Goal: Information Seeking & Learning: Learn about a topic

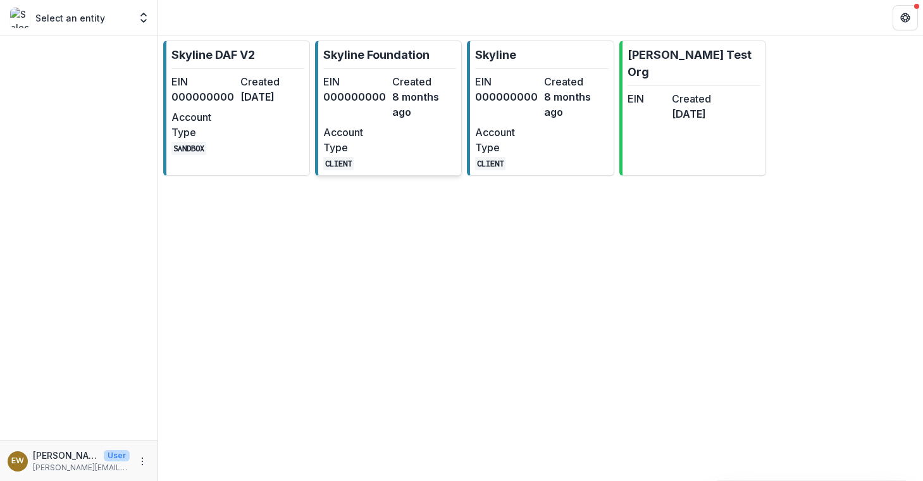
click at [428, 113] on dd "8 months ago" at bounding box center [424, 104] width 64 height 30
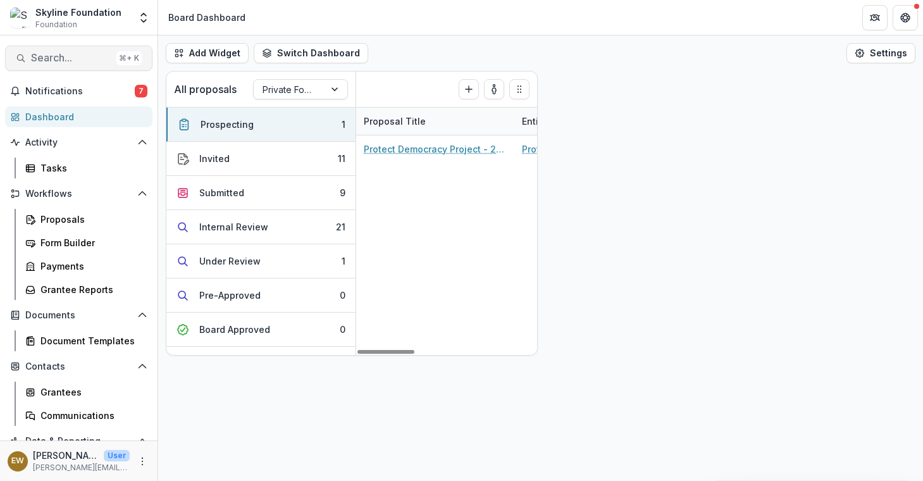
click at [73, 59] on span "Search..." at bounding box center [71, 58] width 80 height 12
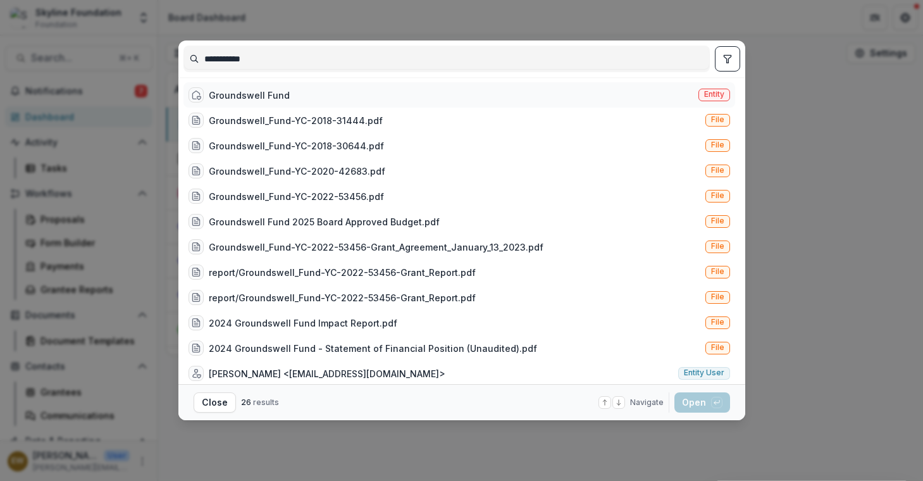
type input "**********"
click at [278, 90] on div "Groundswell Fund" at bounding box center [249, 95] width 81 height 13
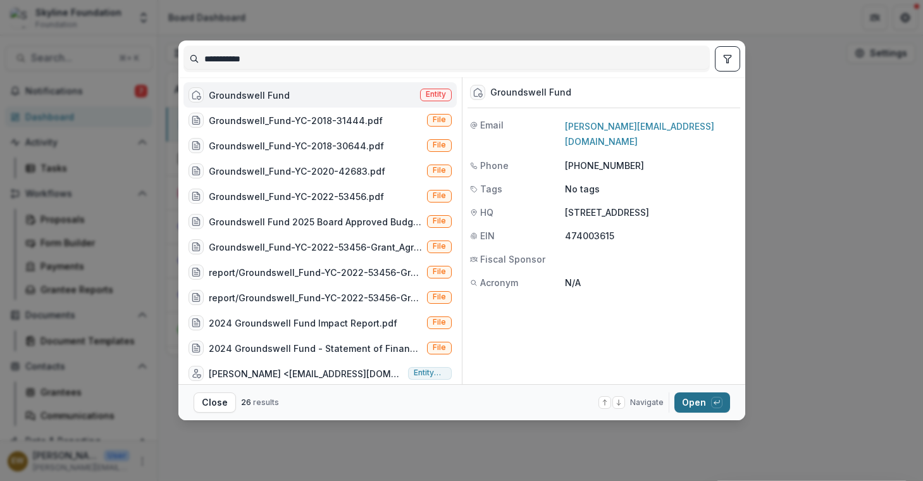
click at [689, 407] on button "Open with enter key" at bounding box center [702, 402] width 56 height 20
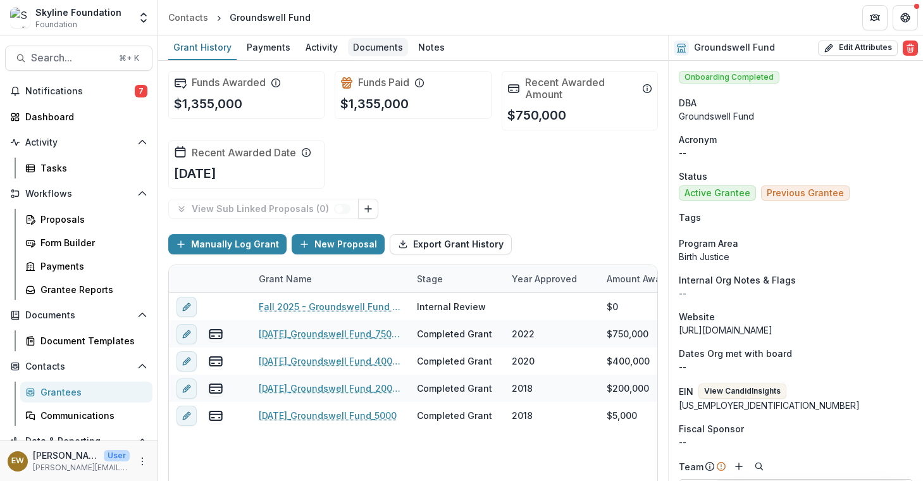
click at [371, 52] on div "Documents" at bounding box center [378, 47] width 60 height 18
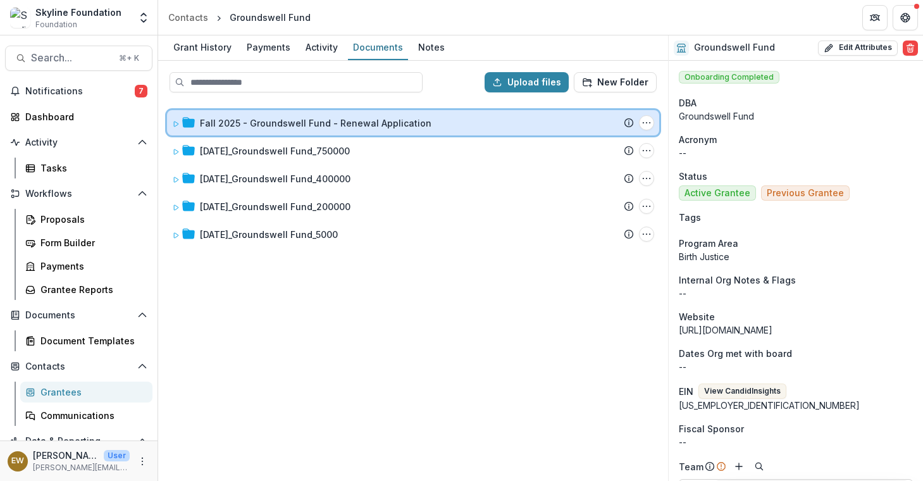
click at [290, 110] on div "Fall 2025 - Groundswell Fund - Renewal Application Submission Temelio Proposal …" at bounding box center [413, 122] width 492 height 25
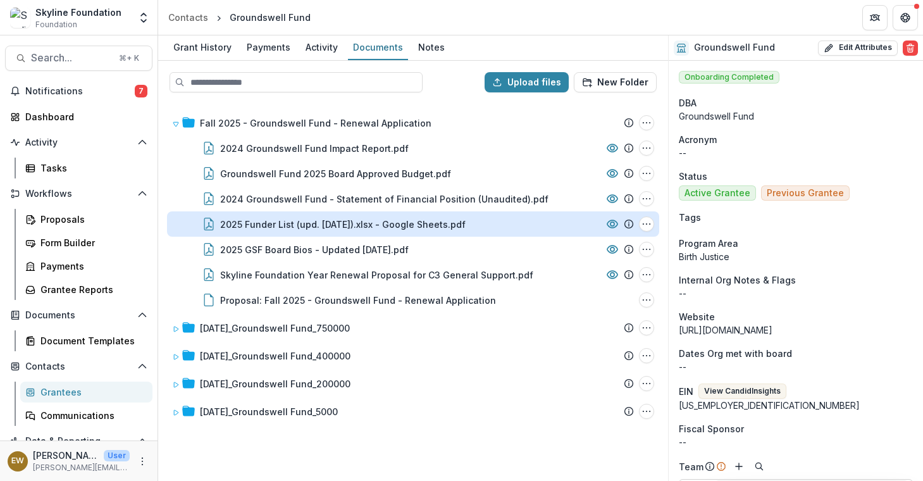
click at [419, 220] on div "2025 Funder List (upd. [DATE]).xlsx - Google Sheets.pdf" at bounding box center [342, 224] width 245 height 13
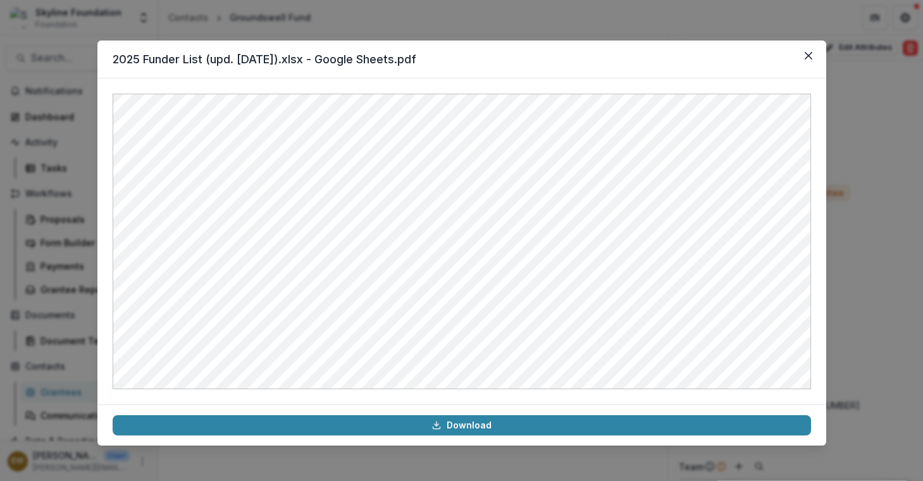
click at [66, 305] on div "2025 Funder List (upd. [DATE]).xlsx - Google Sheets.pdf Download" at bounding box center [461, 240] width 923 height 481
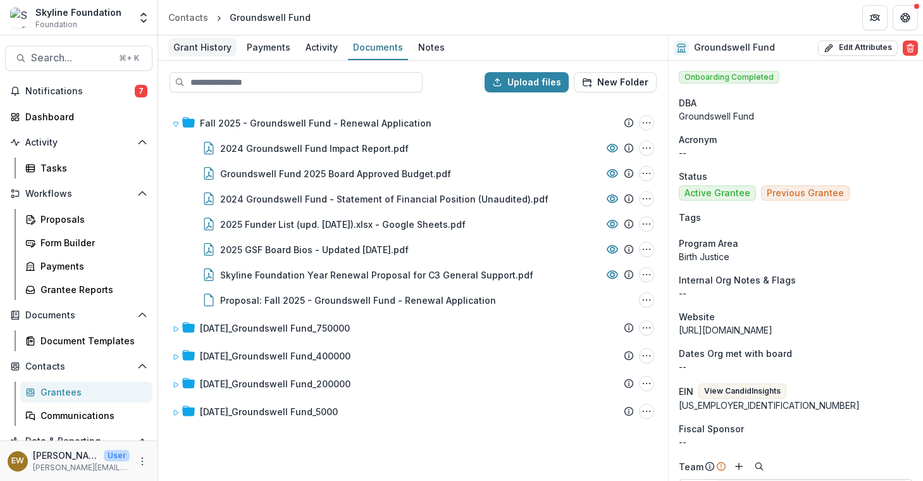
click at [215, 49] on div "Grant History" at bounding box center [202, 47] width 68 height 18
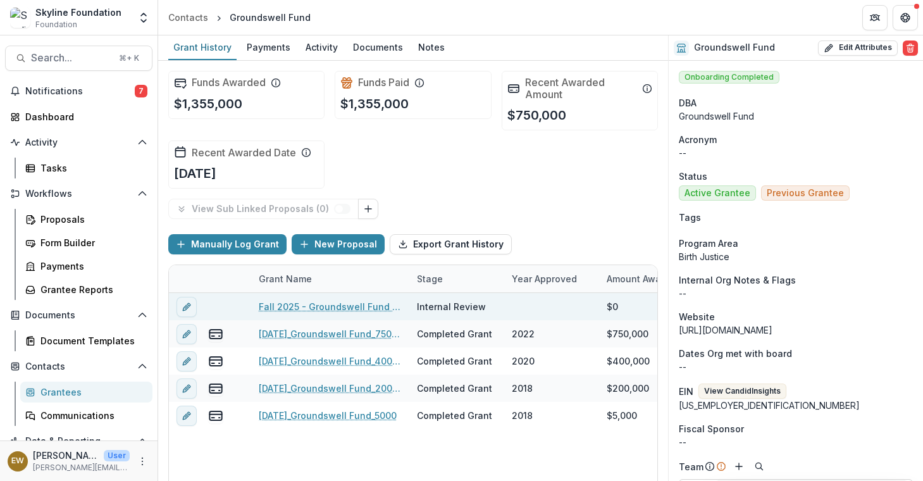
click at [303, 307] on link "Fall 2025 - Groundswell Fund - Renewal Application" at bounding box center [330, 306] width 143 height 13
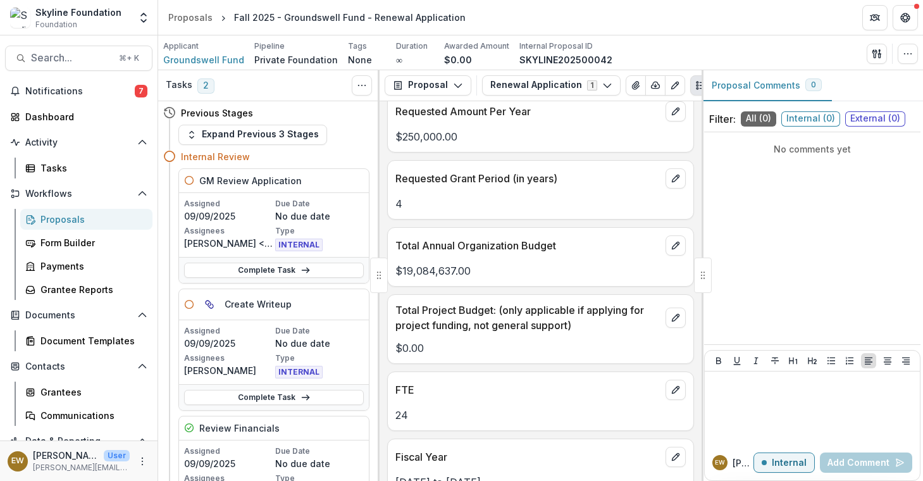
scroll to position [2573, 0]
drag, startPoint x: 402, startPoint y: 274, endPoint x: 454, endPoint y: 275, distance: 51.2
click at [454, 275] on p "$19,084,637.00" at bounding box center [540, 269] width 290 height 15
copy p "19,084,637"
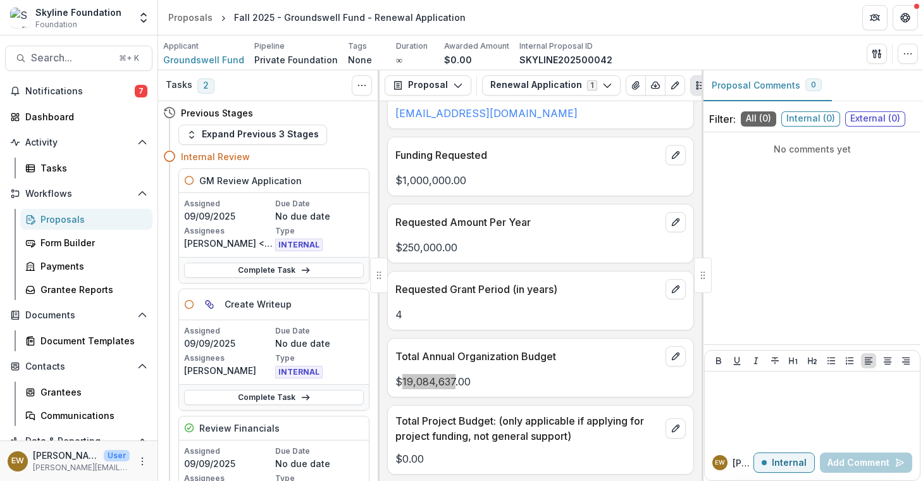
scroll to position [2460, 0]
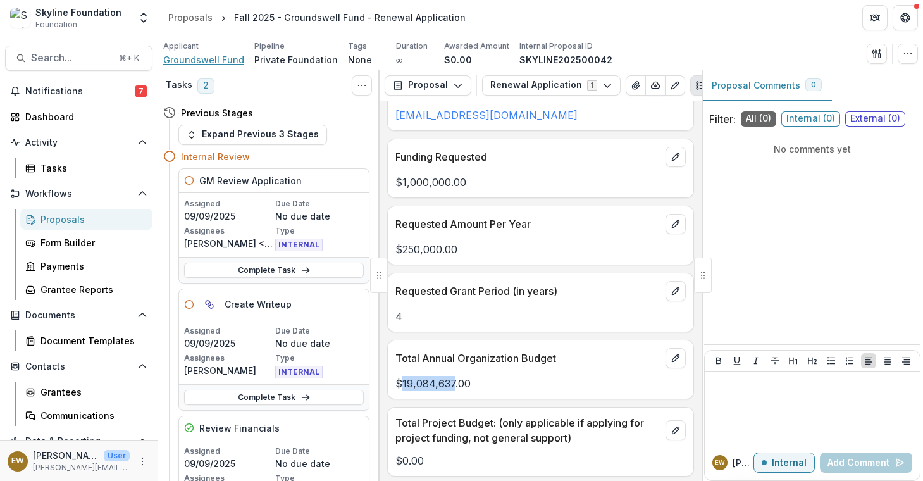
click at [199, 63] on span "Groundswell Fund" at bounding box center [203, 59] width 81 height 13
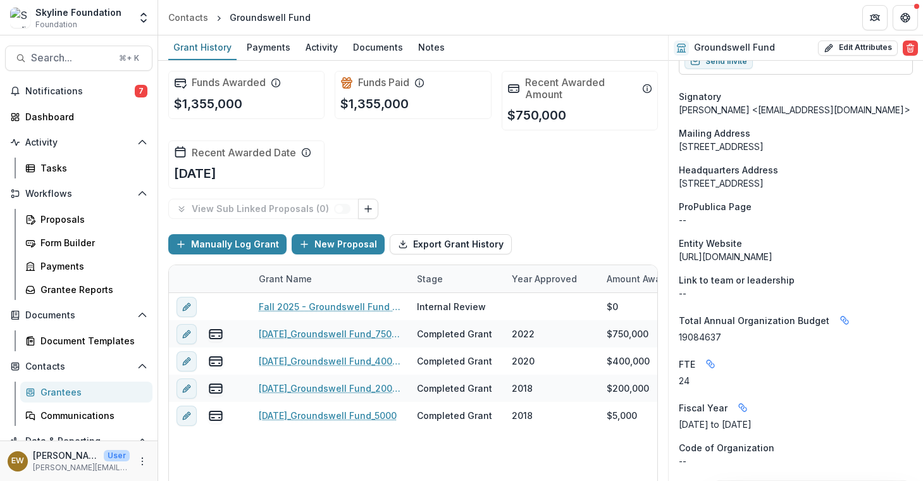
scroll to position [1908, 0]
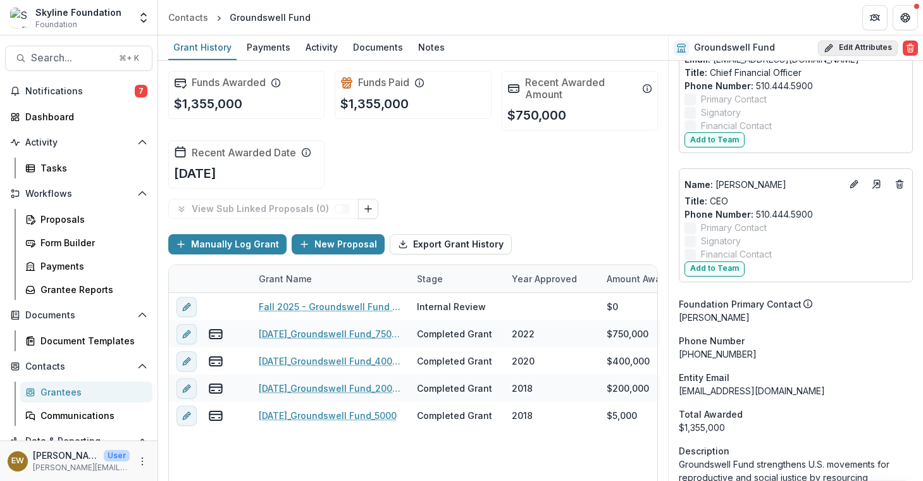
click at [848, 45] on button "Edit Attributes" at bounding box center [858, 47] width 80 height 15
select select
select select "**********"
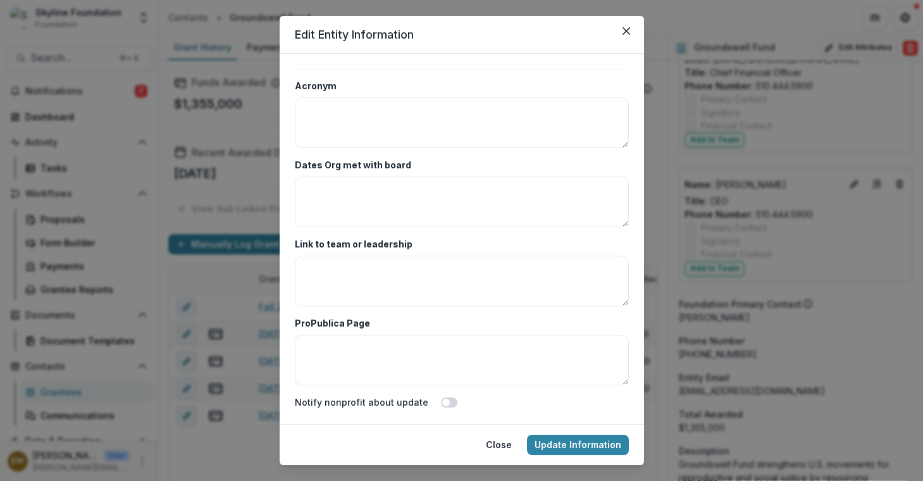
scroll to position [49, 0]
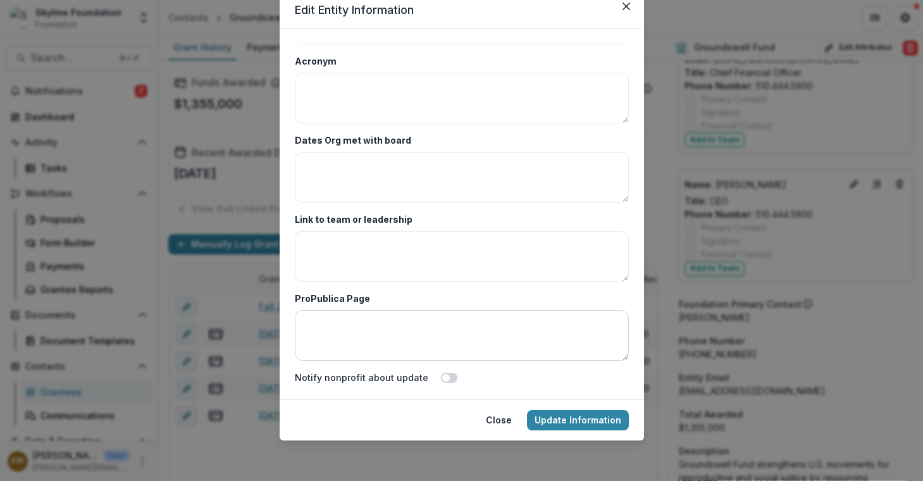
click at [367, 330] on textarea "ProPublica Page" at bounding box center [462, 335] width 334 height 51
paste textarea "**********"
type textarea "**********"
click at [414, 263] on textarea "Link to team or leadership" at bounding box center [462, 256] width 334 height 51
paste textarea "**********"
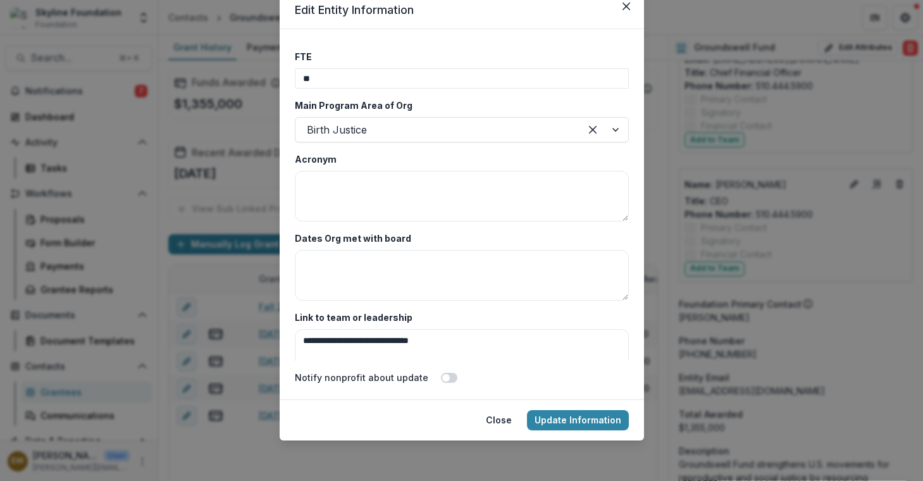
scroll to position [2403, 0]
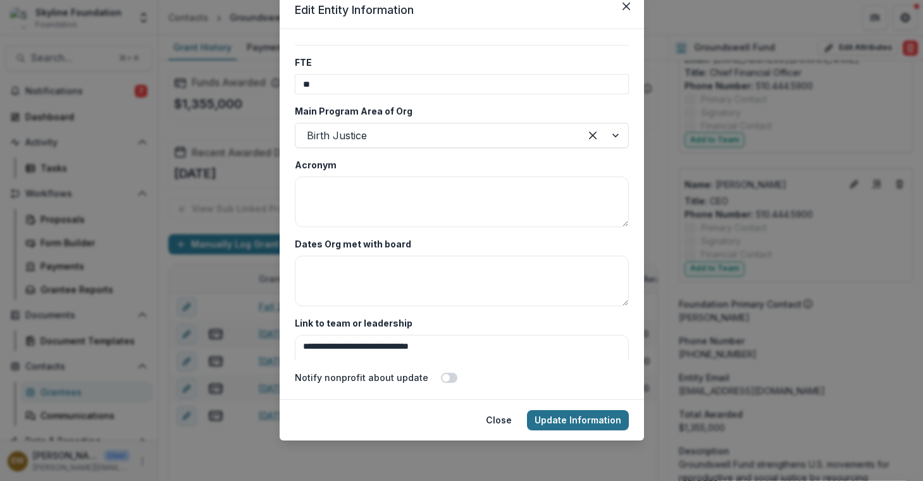
type textarea "**********"
click at [563, 424] on button "Update Information" at bounding box center [578, 420] width 102 height 20
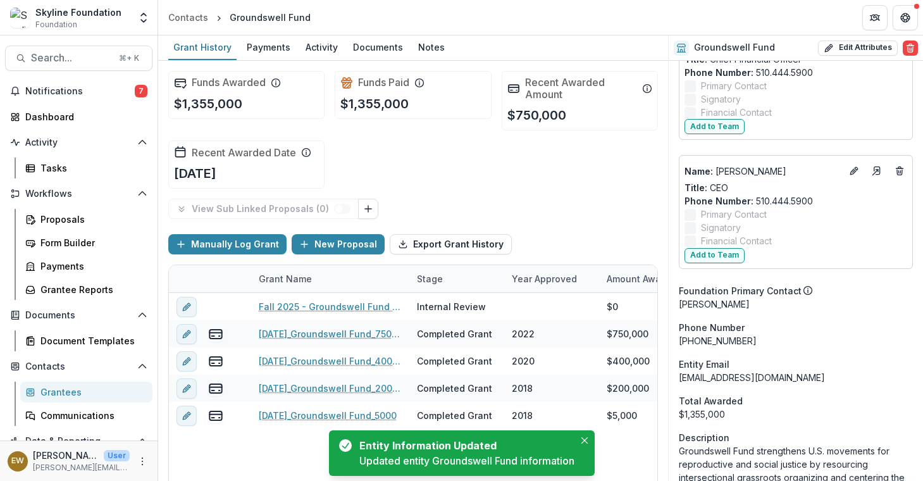
scroll to position [3, 0]
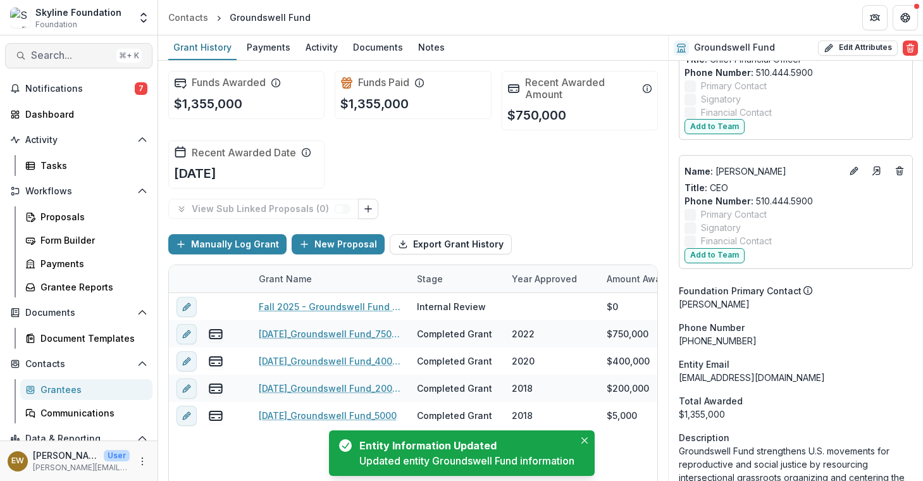
click at [72, 59] on span "Search..." at bounding box center [71, 55] width 80 height 12
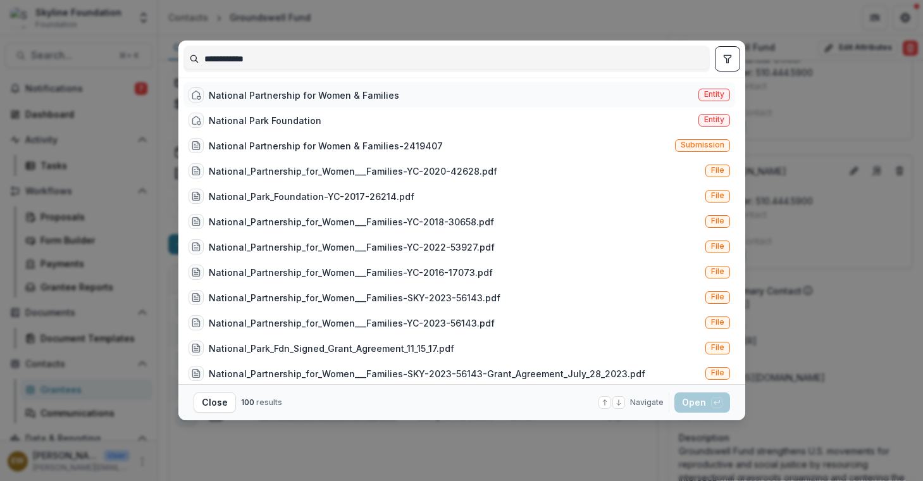
type input "**********"
click at [290, 89] on div "National Partnership for Women & Families" at bounding box center [304, 95] width 190 height 13
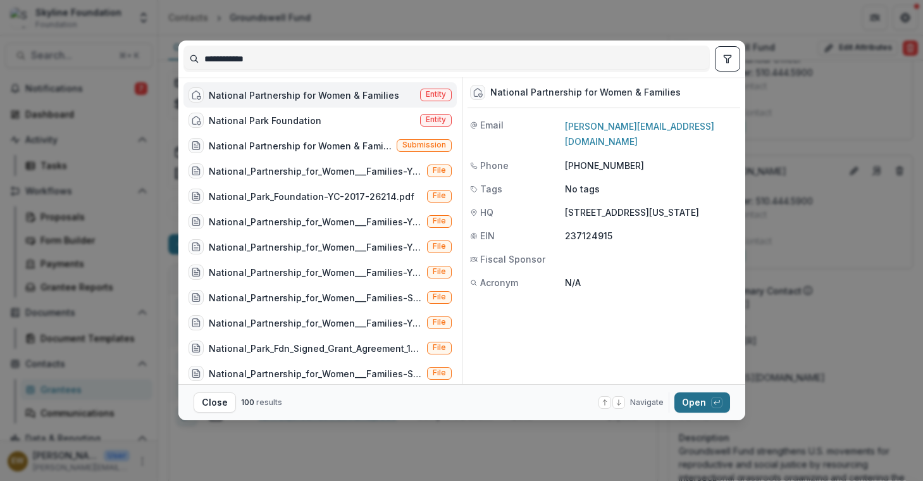
click at [693, 400] on button "Open with enter key" at bounding box center [702, 402] width 56 height 20
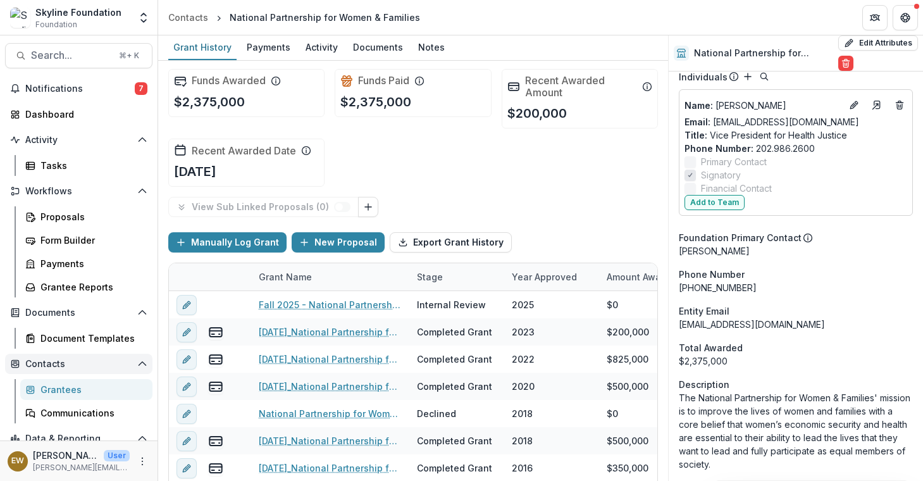
scroll to position [3, 0]
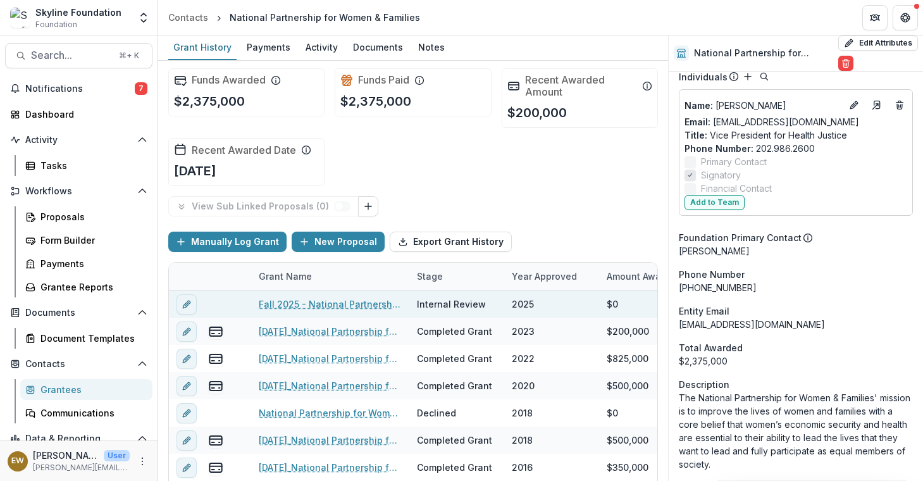
click at [328, 300] on link "Fall 2025 - National Partnership for Women & Families - Renewal Application" at bounding box center [330, 303] width 143 height 13
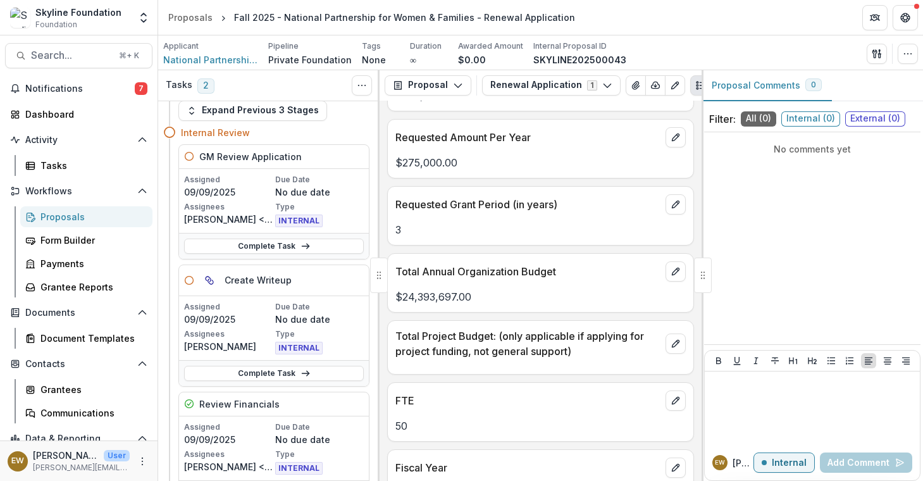
scroll to position [2574, 0]
drag, startPoint x: 480, startPoint y: 298, endPoint x: 450, endPoint y: 303, distance: 30.8
click at [453, 301] on p "$24,393,697.00" at bounding box center [540, 298] width 290 height 15
click at [397, 304] on p "$24,393,697.00" at bounding box center [540, 298] width 290 height 15
drag, startPoint x: 403, startPoint y: 301, endPoint x: 454, endPoint y: 300, distance: 51.2
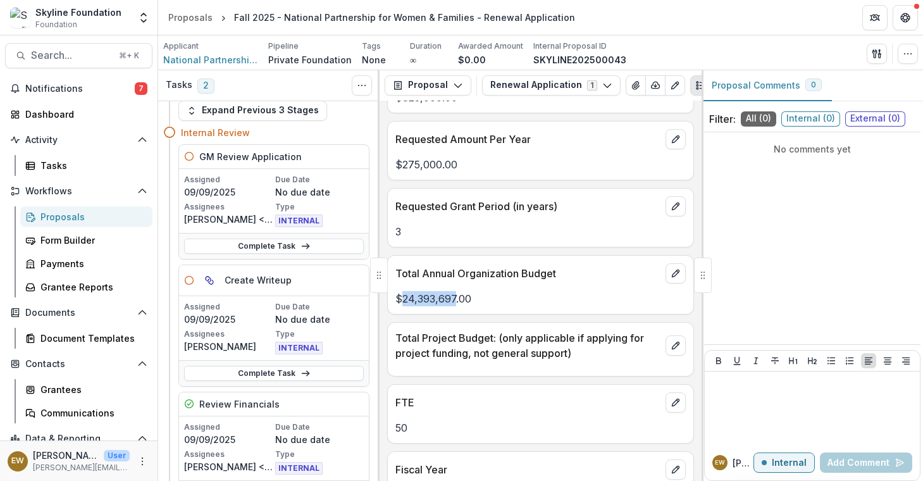
click at [454, 300] on p "$24,393,697.00" at bounding box center [540, 298] width 290 height 15
copy p "24,393,697"
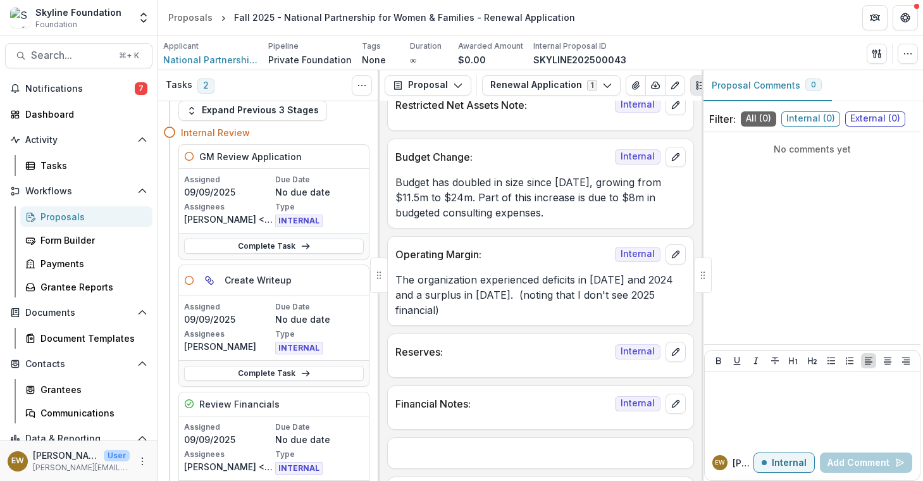
scroll to position [2005, 0]
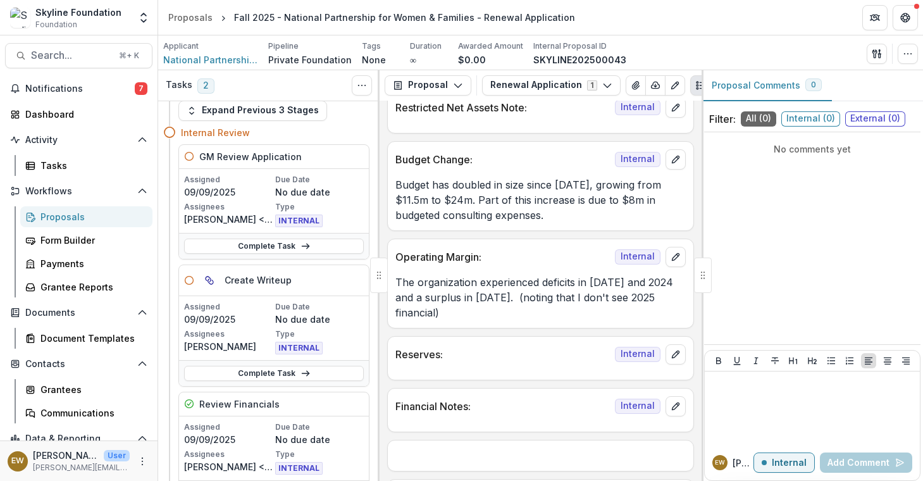
click at [470, 314] on p "The organization experienced deficits in 2022 and 2024 and a surplus in 2023. (…" at bounding box center [540, 298] width 290 height 46
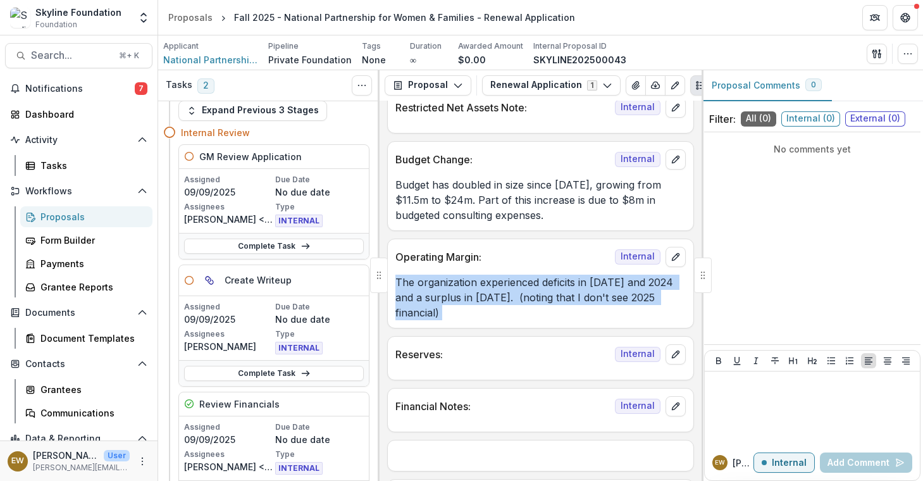
click at [470, 314] on p "The organization experienced deficits in 2022 and 2024 and a surplus in 2023. (…" at bounding box center [540, 298] width 290 height 46
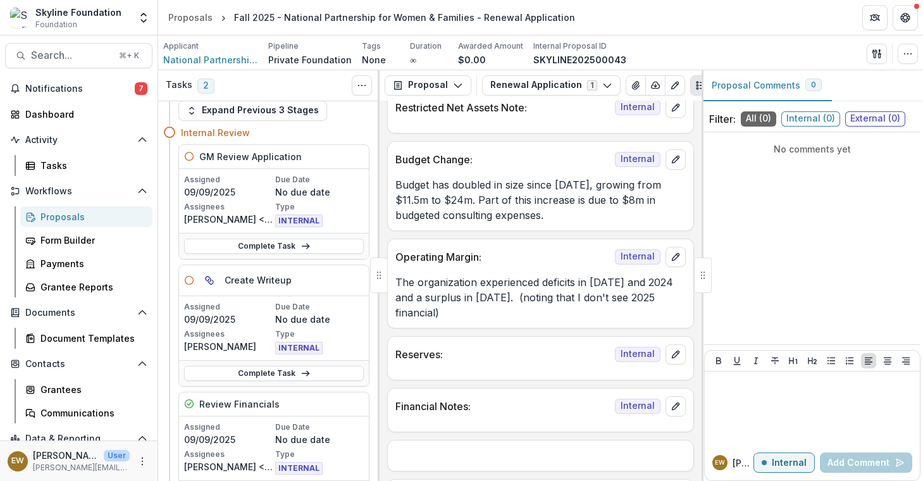
click at [553, 307] on p "The organization experienced deficits in 2022 and 2024 and a surplus in 2023. (…" at bounding box center [540, 298] width 290 height 46
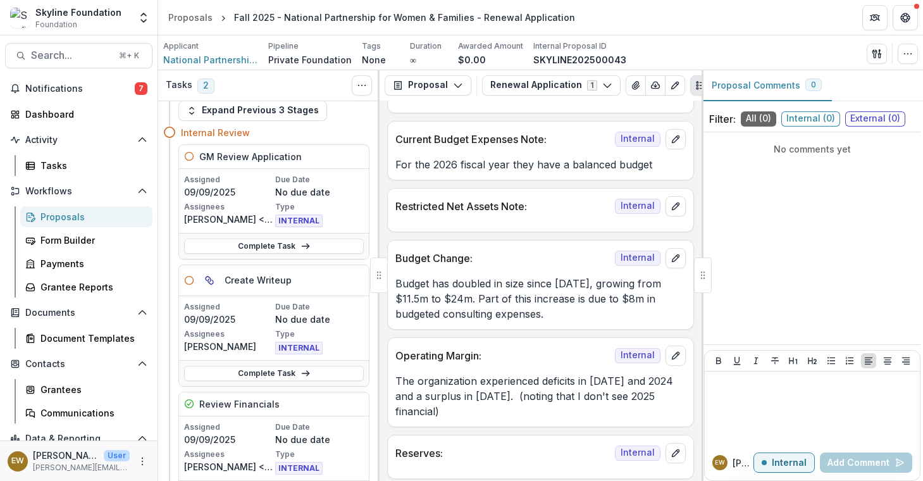
scroll to position [1902, 0]
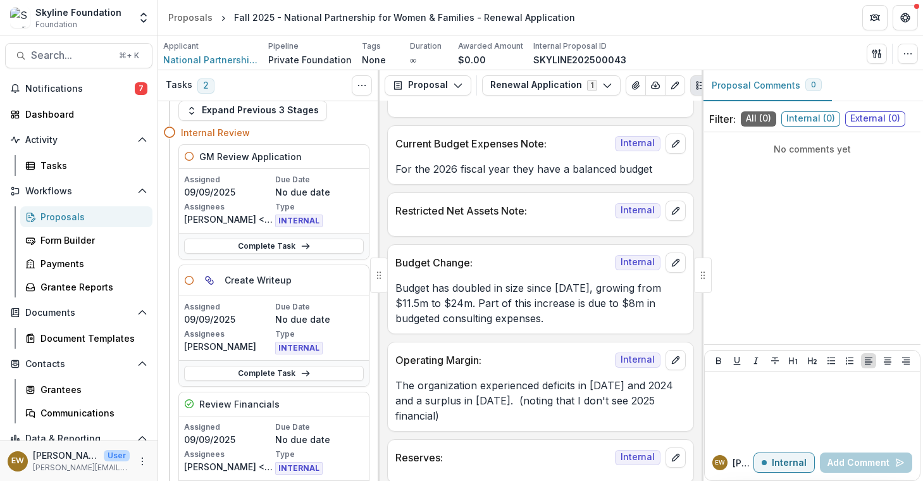
click at [487, 310] on p "Budget has doubled in size since 2024, growing from $11.5m to $24m. Part of thi…" at bounding box center [540, 303] width 290 height 46
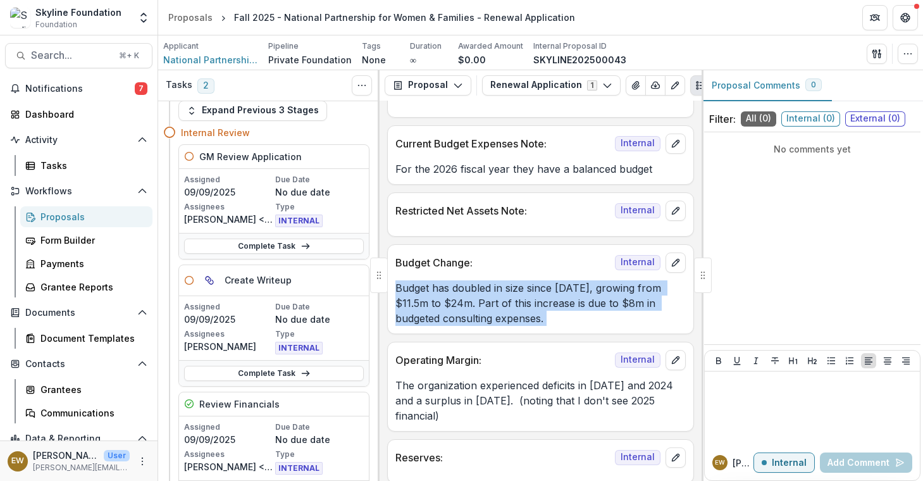
click at [487, 310] on p "Budget has doubled in size since 2024, growing from $11.5m to $24m. Part of thi…" at bounding box center [540, 303] width 290 height 46
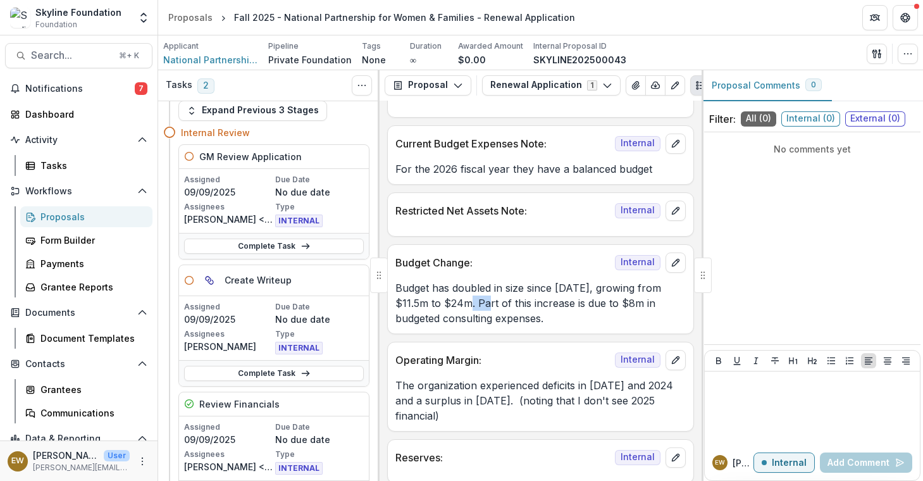
click at [487, 310] on p "Budget has doubled in size since 2024, growing from $11.5m to $24m. Part of thi…" at bounding box center [540, 303] width 290 height 46
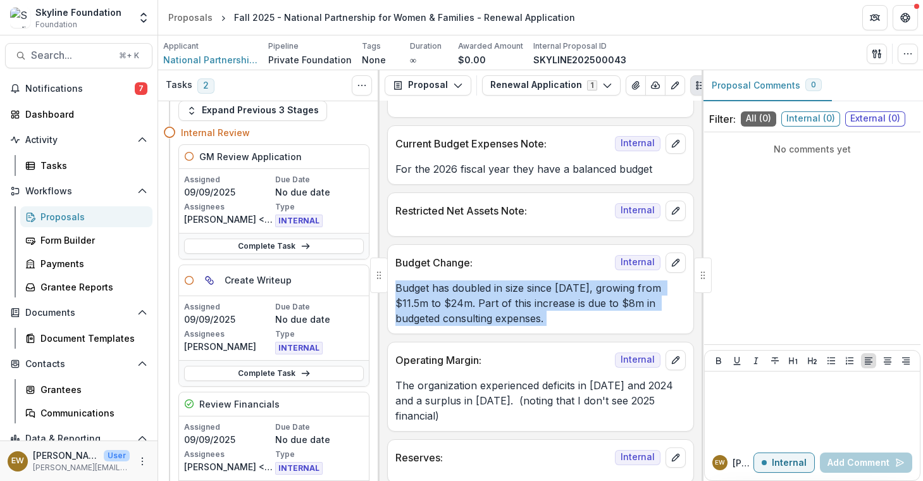
click at [487, 310] on p "Budget has doubled in size since 2024, growing from $11.5m to $24m. Part of thi…" at bounding box center [540, 303] width 290 height 46
click at [208, 53] on span "National Partnership for Women & Families" at bounding box center [210, 59] width 95 height 13
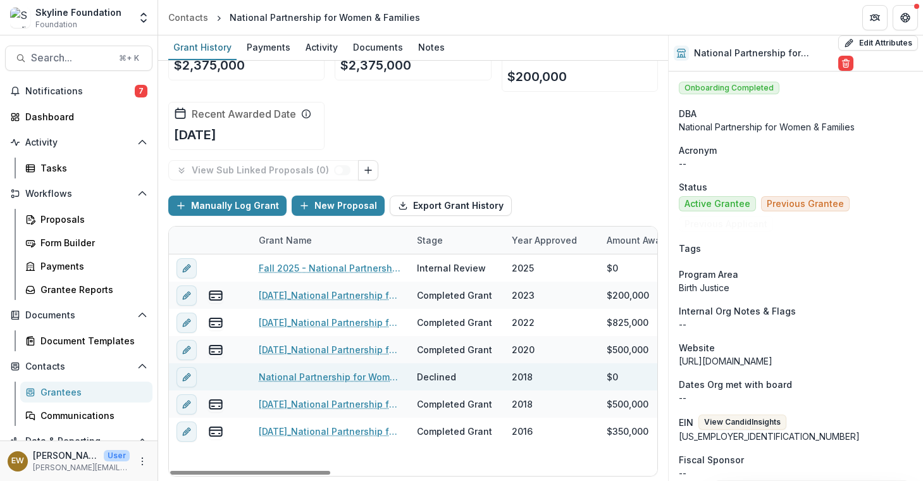
scroll to position [39, 0]
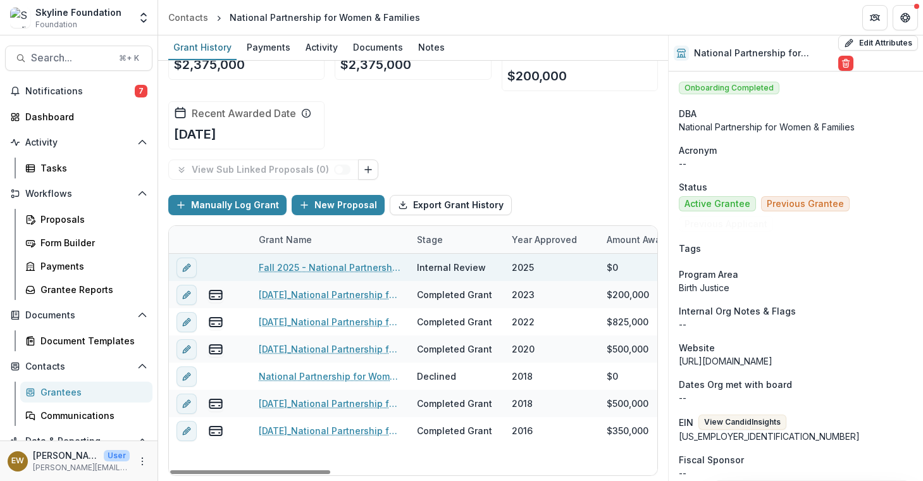
click at [335, 268] on link "Fall 2025 - National Partnership for Women & Families - Renewal Application" at bounding box center [330, 267] width 143 height 13
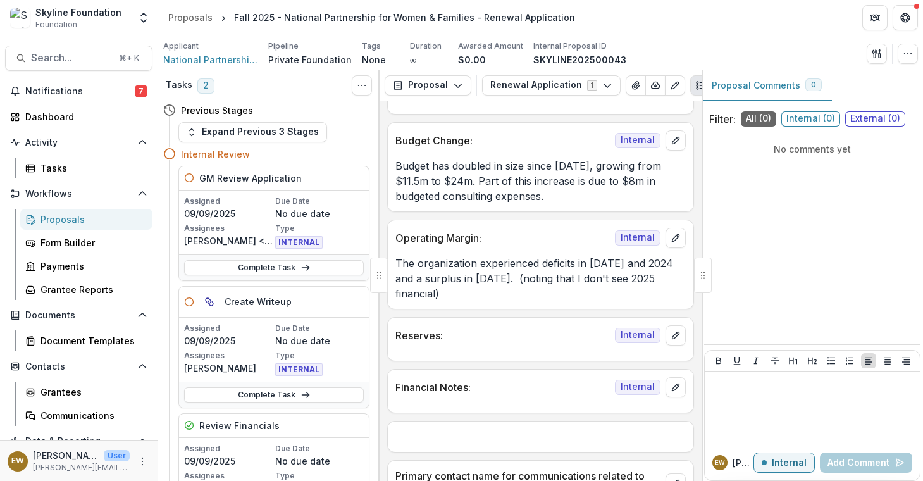
scroll to position [1960, 0]
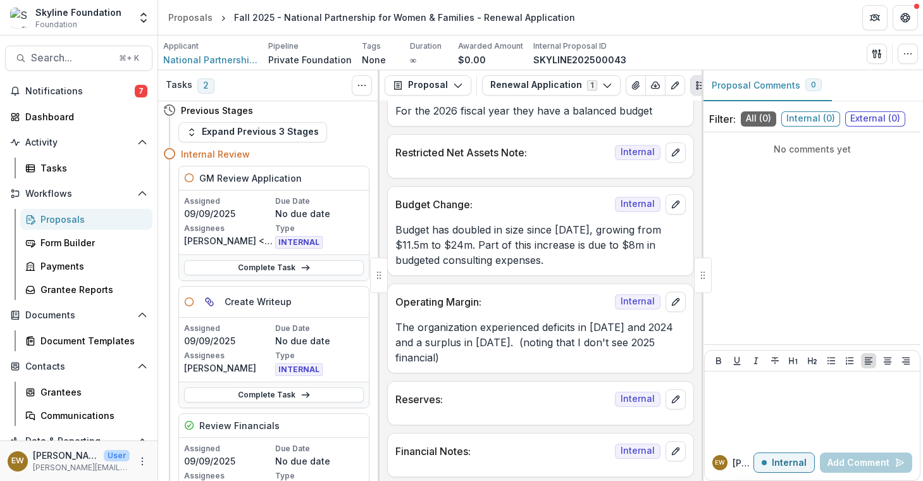
click at [473, 343] on p "The organization experienced deficits in 2022 and 2024 and a surplus in 2023. (…" at bounding box center [540, 342] width 290 height 46
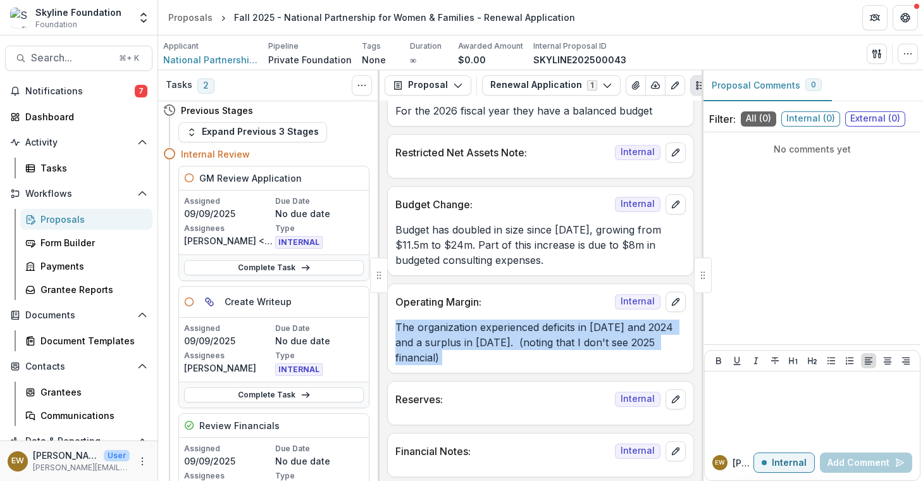
click at [473, 343] on p "The organization experienced deficits in 2022 and 2024 and a surplus in 2023. (…" at bounding box center [540, 342] width 290 height 46
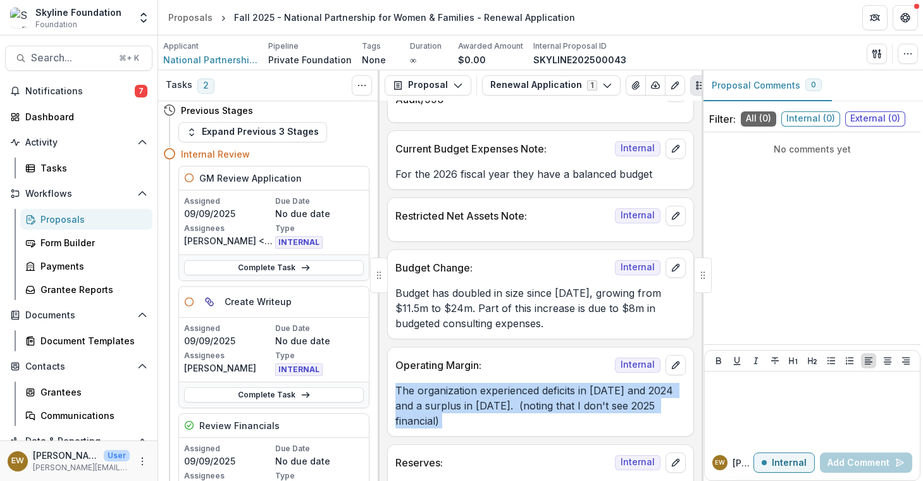
scroll to position [1896, 0]
click at [471, 309] on p "Budget has doubled in size since 2024, growing from $11.5m to $24m. Part of thi…" at bounding box center [540, 310] width 290 height 46
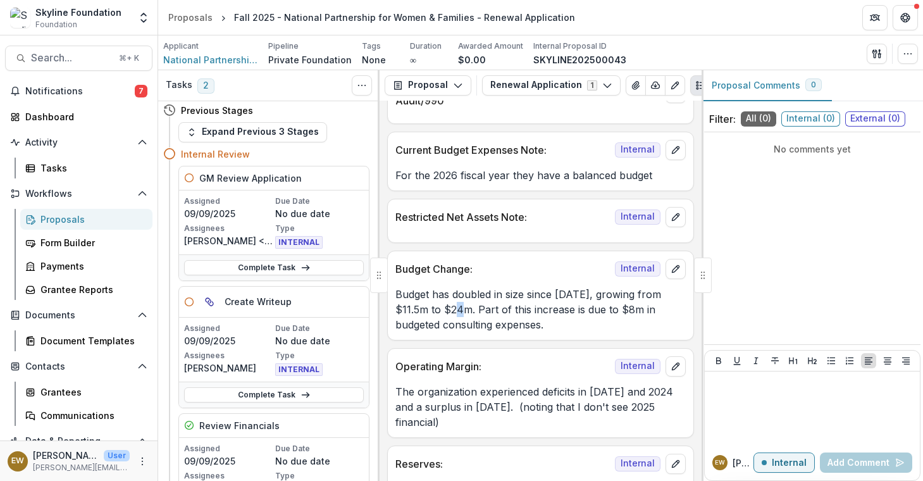
click at [471, 309] on p "Budget has doubled in size since 2024, growing from $11.5m to $24m. Part of thi…" at bounding box center [540, 310] width 290 height 46
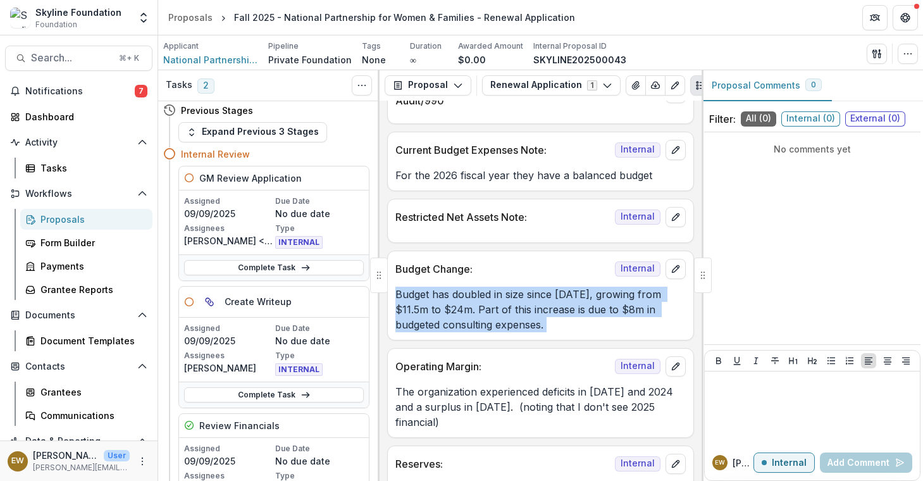
click at [471, 309] on p "Budget has doubled in size since 2024, growing from $11.5m to $24m. Part of thi…" at bounding box center [540, 310] width 290 height 46
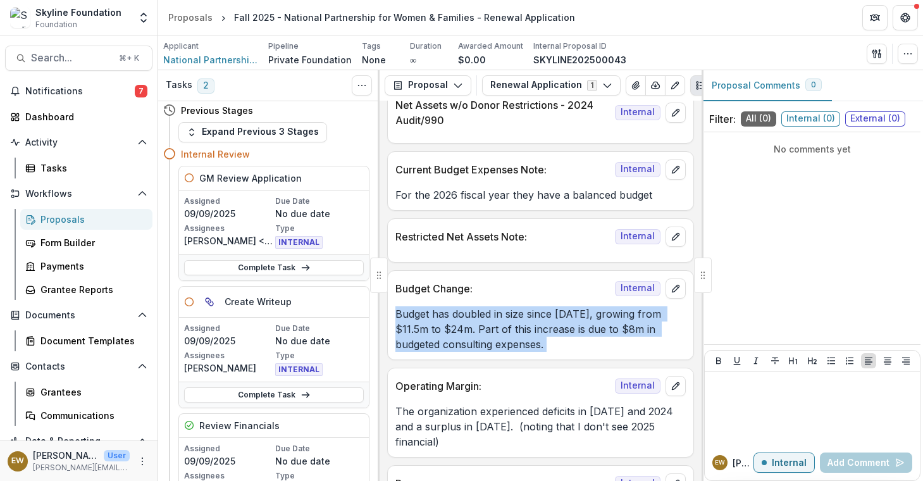
scroll to position [1813, 0]
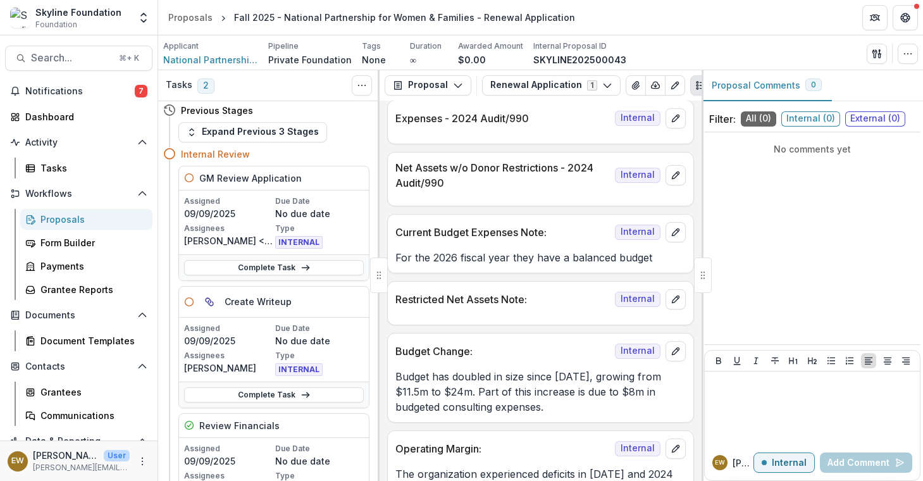
click at [490, 259] on p "For the 2026 fiscal year they have a balanced budget" at bounding box center [540, 257] width 290 height 15
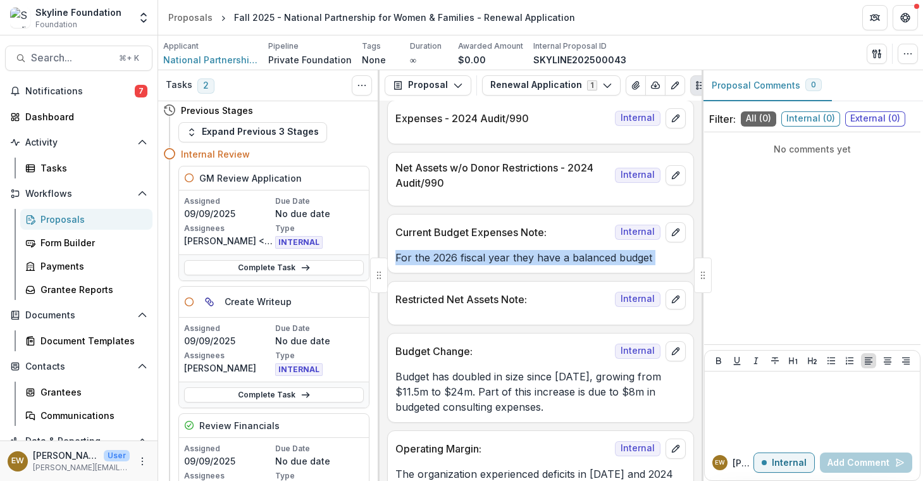
click at [490, 259] on p "For the 2026 fiscal year they have a balanced budget" at bounding box center [540, 257] width 290 height 15
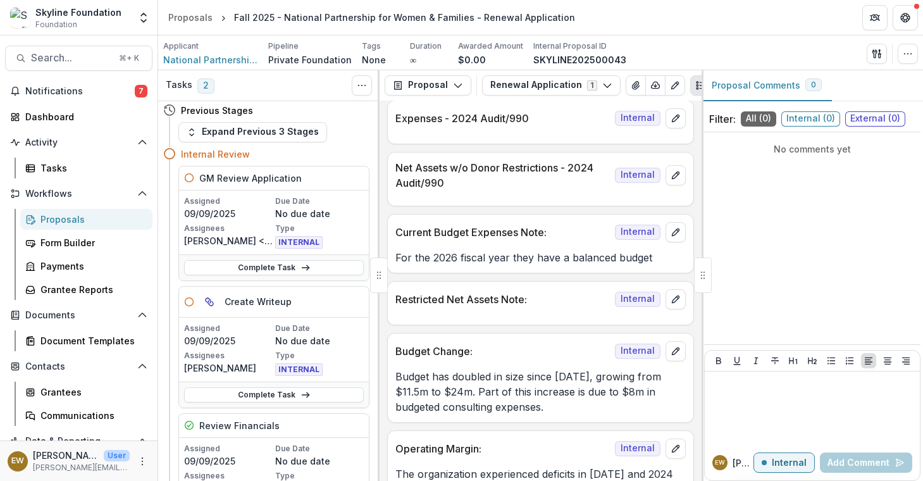
click at [485, 263] on p "For the 2026 fiscal year they have a balanced budget" at bounding box center [540, 257] width 290 height 15
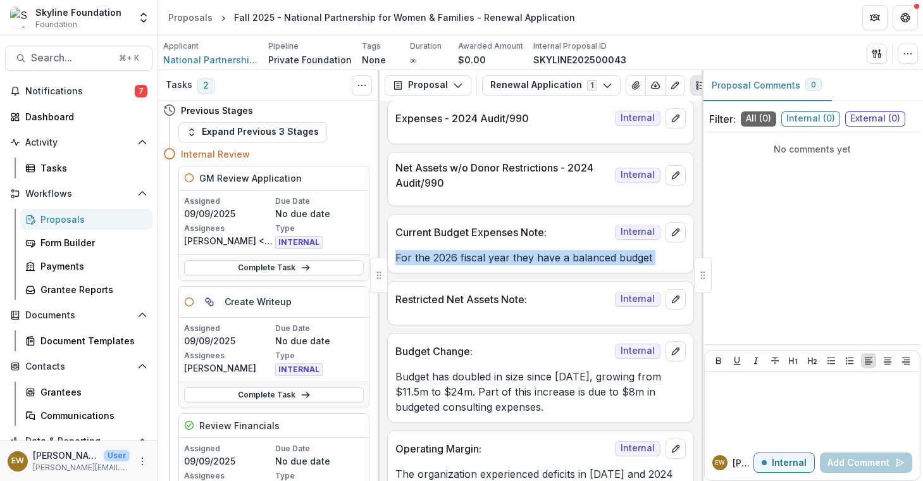
click at [485, 263] on p "For the 2026 fiscal year they have a balanced budget" at bounding box center [540, 257] width 290 height 15
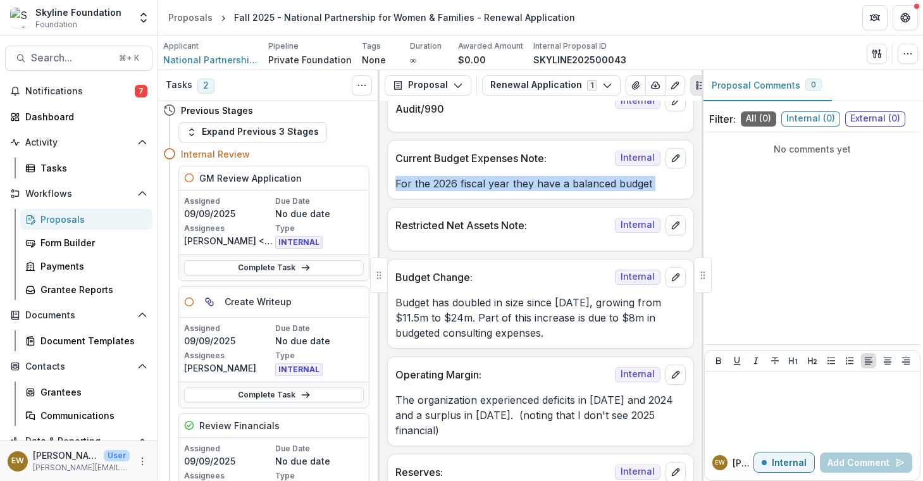
scroll to position [1897, 0]
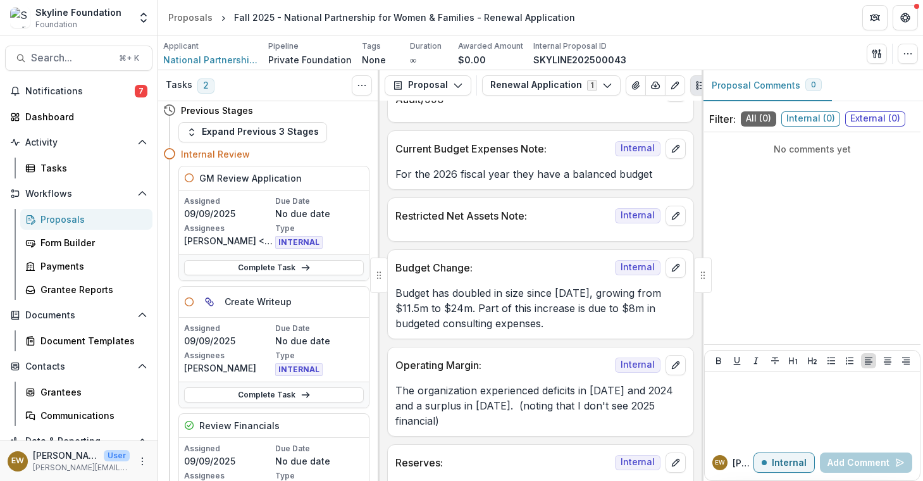
click at [467, 309] on p "Budget has doubled in size since 2024, growing from $11.5m to $24m. Part of thi…" at bounding box center [540, 308] width 290 height 46
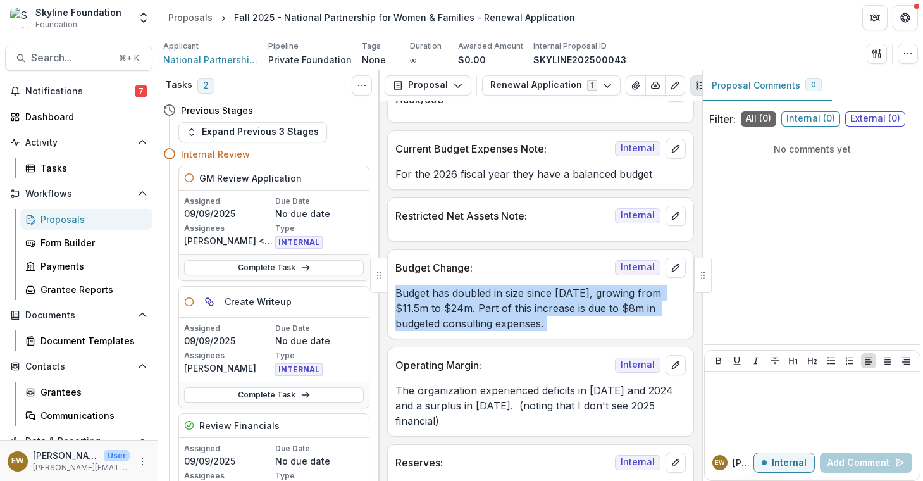
click at [467, 309] on p "Budget has doubled in size since 2024, growing from $11.5m to $24m. Part of thi…" at bounding box center [540, 308] width 290 height 46
copy p "Budget has doubled in size since 2024, growing from $11.5m to $24m. Part of thi…"
click at [551, 319] on p "Budget has doubled in size since 2024, growing from $11.5m to $24m. Part of thi…" at bounding box center [540, 308] width 290 height 46
drag, startPoint x: 538, startPoint y: 320, endPoint x: 434, endPoint y: 299, distance: 106.6
click at [434, 299] on p "Budget has doubled in size since 2024, growing from $11.5m to $24m. Part of thi…" at bounding box center [540, 308] width 290 height 46
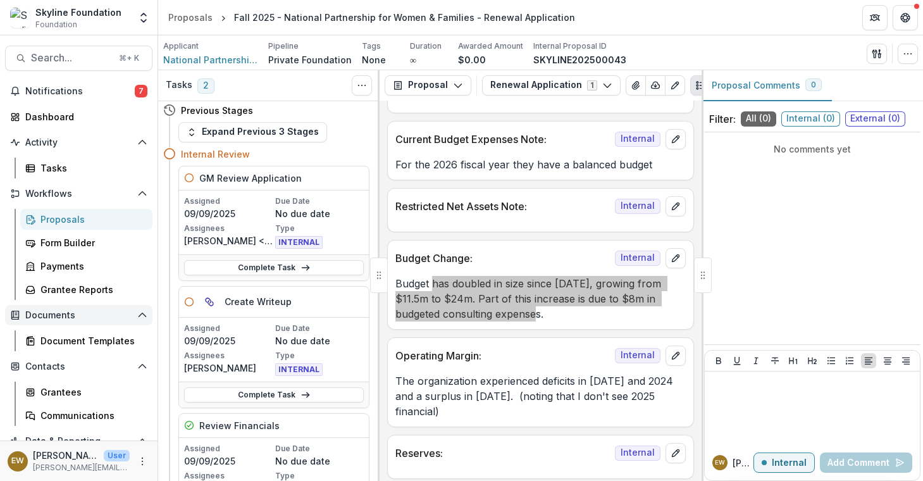
scroll to position [1917, 0]
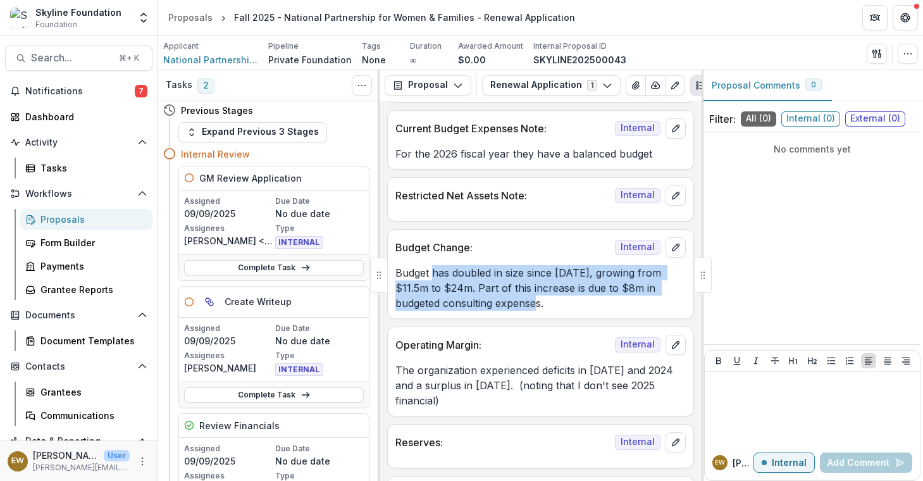
click at [458, 377] on p "The organization experienced deficits in 2022 and 2024 and a surplus in 2023. (…" at bounding box center [540, 385] width 290 height 46
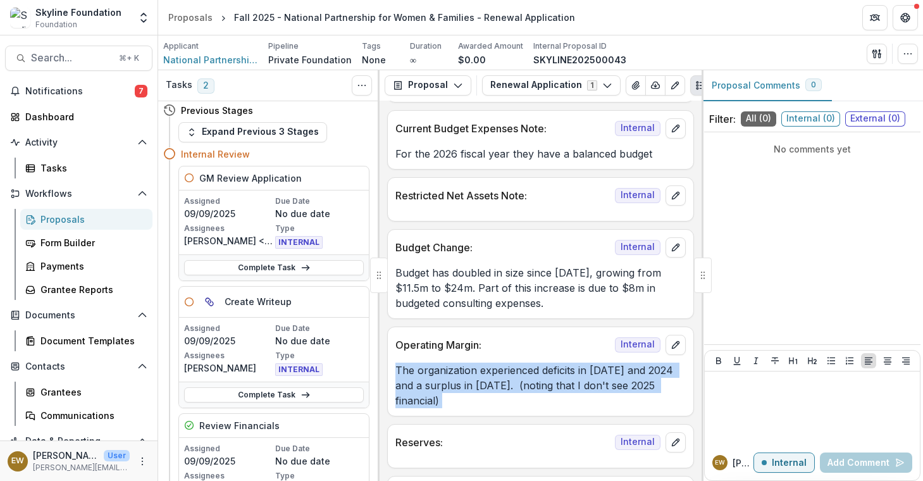
click at [458, 377] on p "The organization experienced deficits in 2022 and 2024 and a surplus in 2023. (…" at bounding box center [540, 385] width 290 height 46
click at [440, 395] on p "The organization experienced deficits in 2022 and 2024 and a surplus in 2023. (…" at bounding box center [540, 385] width 290 height 46
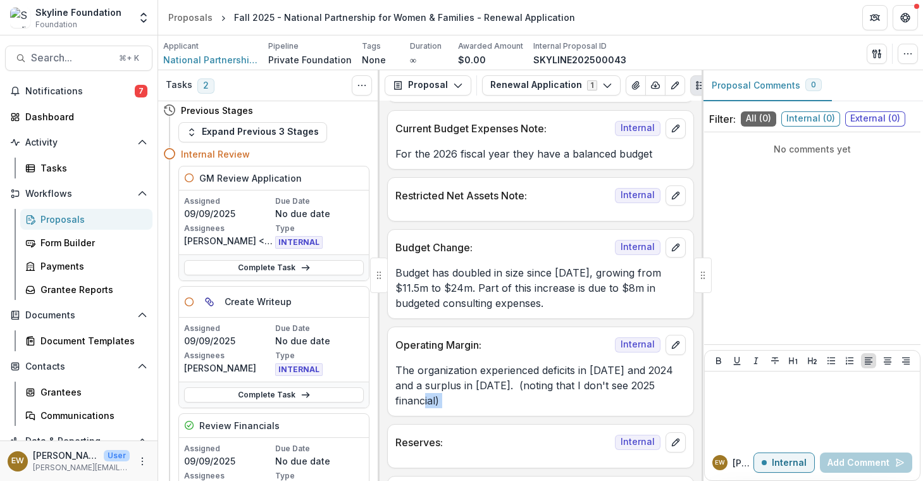
click at [440, 395] on p "The organization experienced deficits in 2022 and 2024 and a surplus in 2023. (…" at bounding box center [540, 385] width 290 height 46
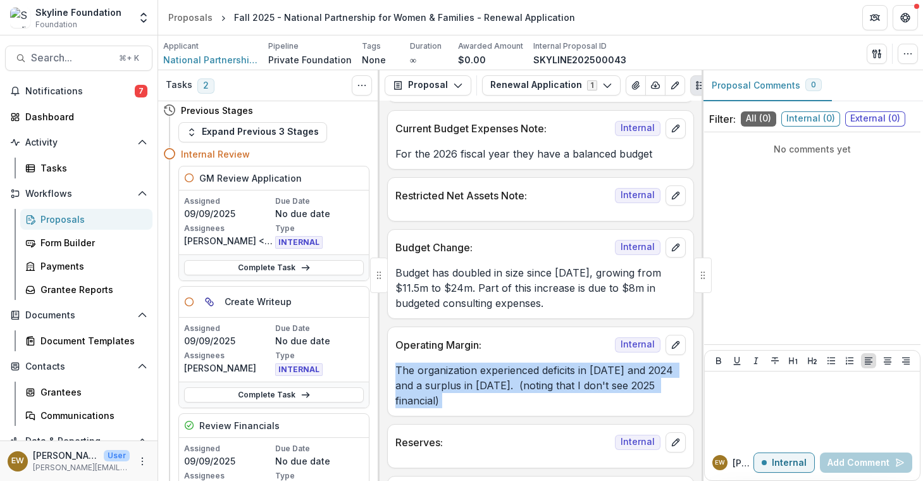
click at [440, 395] on p "The organization experienced deficits in 2022 and 2024 and a surplus in 2023. (…" at bounding box center [540, 385] width 290 height 46
click at [477, 398] on p "The organization experienced deficits in 2022 and 2024 and a surplus in 2023. (…" at bounding box center [540, 385] width 290 height 46
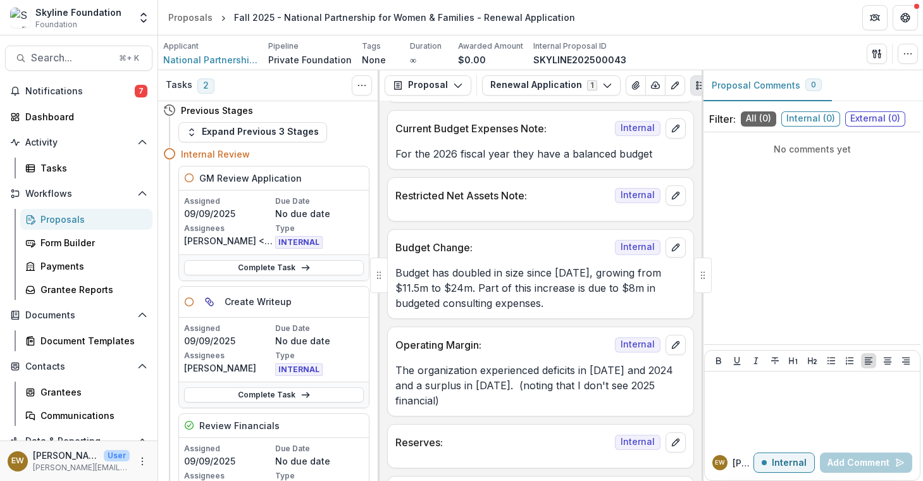
click at [502, 388] on p "The organization experienced deficits in 2022 and 2024 and a surplus in 2023. (…" at bounding box center [540, 385] width 290 height 46
click at [501, 388] on p "The organization experienced deficits in 2022 and 2024 and a surplus in 2023. (…" at bounding box center [540, 385] width 290 height 46
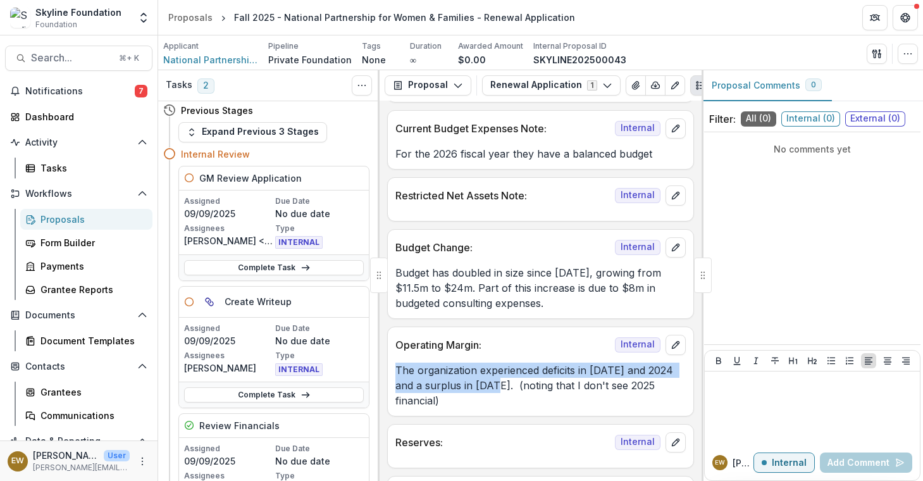
drag, startPoint x: 504, startPoint y: 390, endPoint x: 395, endPoint y: 378, distance: 110.1
click at [395, 378] on p "The organization experienced deficits in 2022 and 2024 and a surplus in 2023. (…" at bounding box center [540, 385] width 290 height 46
copy p "The organization experienced deficits in 2022 and 2024 and a surplus in 2023."
click at [564, 361] on div "The organization experienced deficits in 2022 and 2024 and a surplus in 2023. (…" at bounding box center [541, 381] width 306 height 53
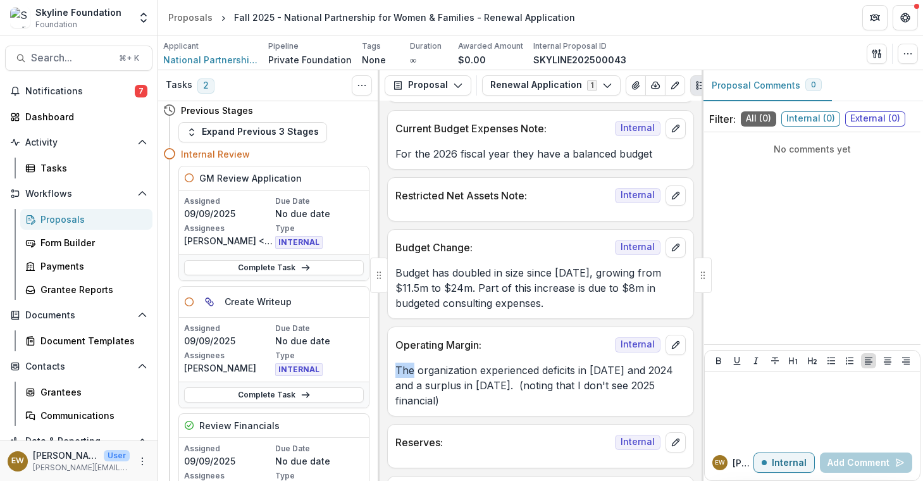
click at [564, 361] on div "The organization experienced deficits in 2022 and 2024 and a surplus in 2023. (…" at bounding box center [541, 381] width 306 height 53
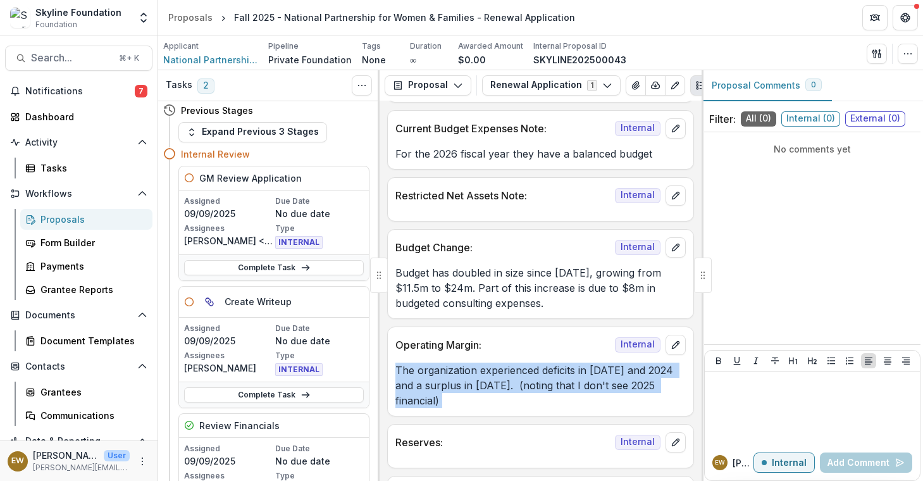
click at [564, 361] on div "The organization experienced deficits in 2022 and 2024 and a surplus in 2023. (…" at bounding box center [541, 381] width 306 height 53
click at [563, 364] on div "The organization experienced deficits in 2022 and 2024 and a surplus in 2023. (…" at bounding box center [541, 381] width 306 height 53
click at [567, 388] on p "The organization experienced deficits in 2022 and 2024 and a surplus in 2023. (…" at bounding box center [540, 385] width 290 height 46
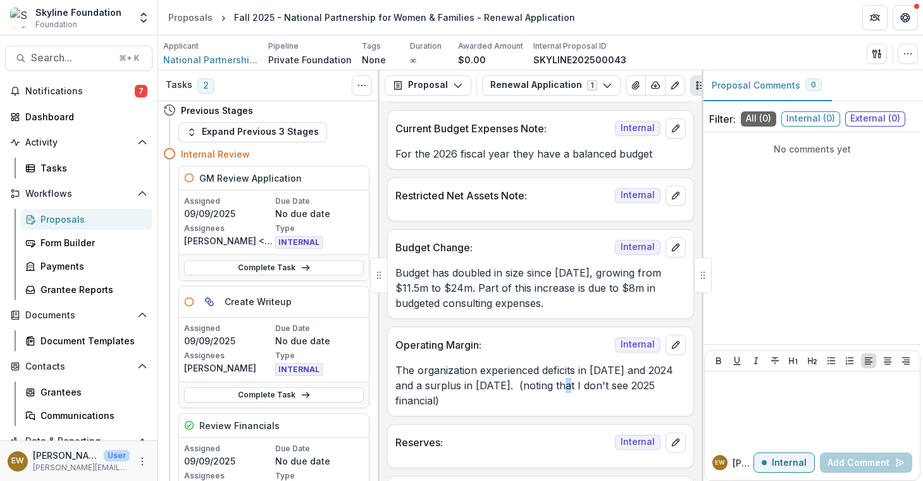
click at [567, 388] on p "The organization experienced deficits in 2022 and 2024 and a surplus in 2023. (…" at bounding box center [540, 385] width 290 height 46
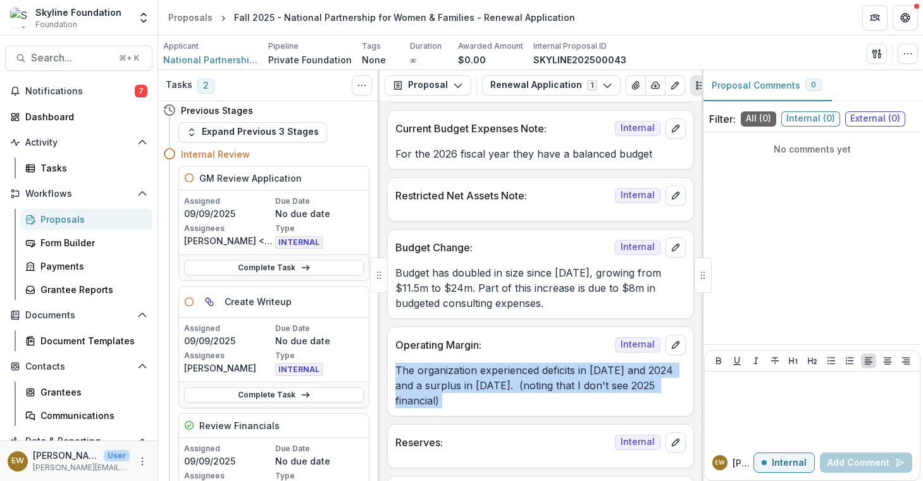
click at [567, 388] on p "The organization experienced deficits in 2022 and 2024 and a surplus in 2023. (…" at bounding box center [540, 385] width 290 height 46
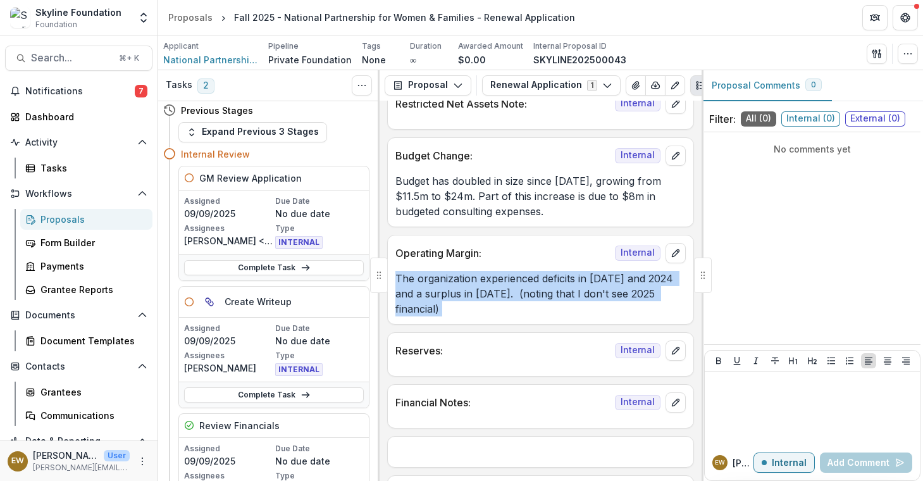
scroll to position [1977, 0]
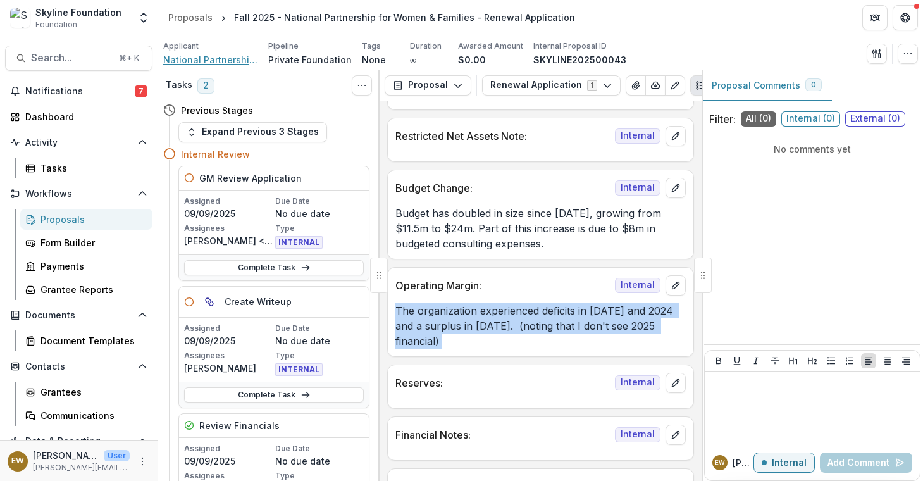
click at [204, 62] on span "National Partnership for Women & Families" at bounding box center [210, 59] width 95 height 13
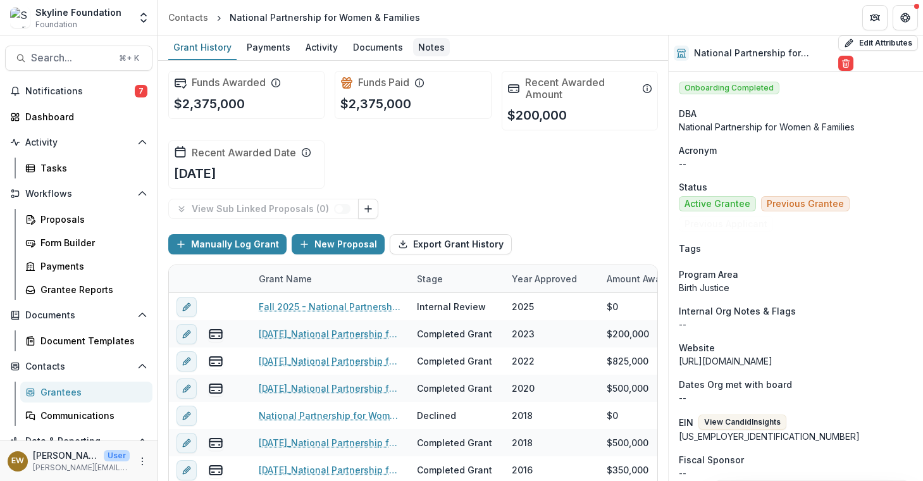
click at [413, 43] on div "Notes" at bounding box center [431, 47] width 37 height 18
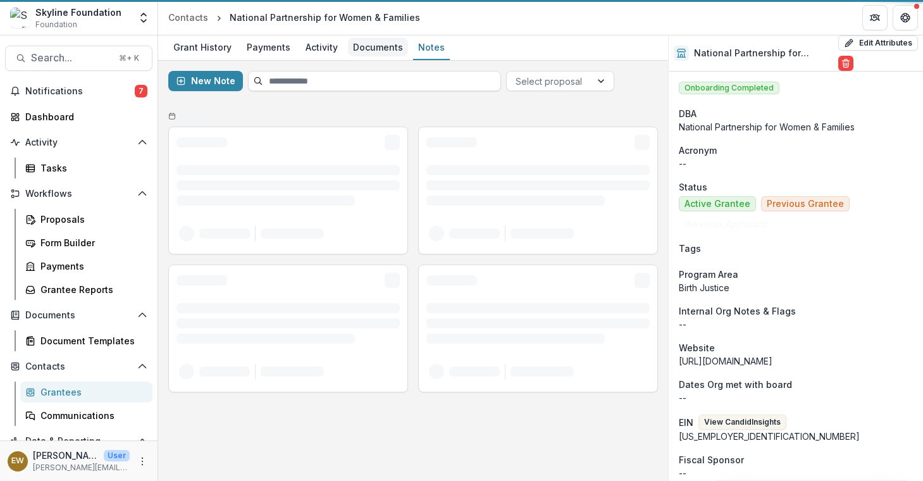
click at [389, 45] on div "Documents" at bounding box center [378, 47] width 60 height 18
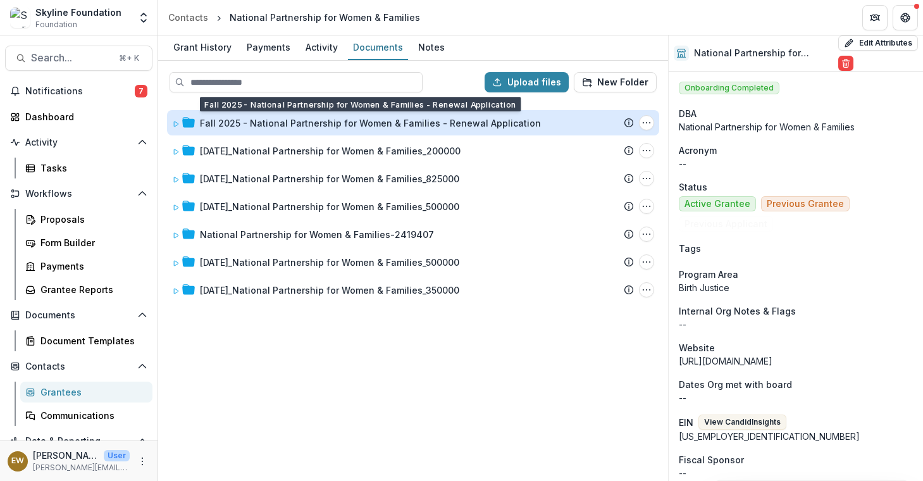
click at [268, 123] on div "Fall 2025 - National Partnership for Women & Families - Renewal Application" at bounding box center [370, 122] width 341 height 13
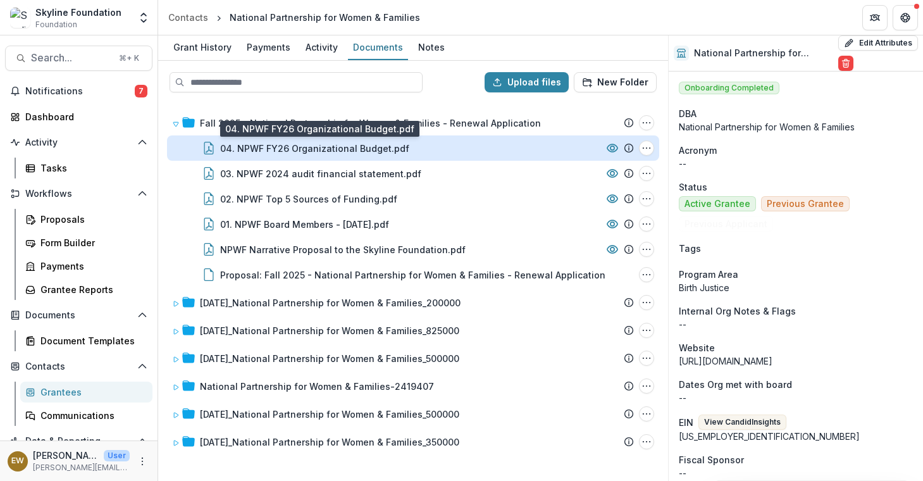
click at [381, 143] on div "04. NPWF FY26 Organizational Budget.pdf" at bounding box center [314, 148] width 189 height 13
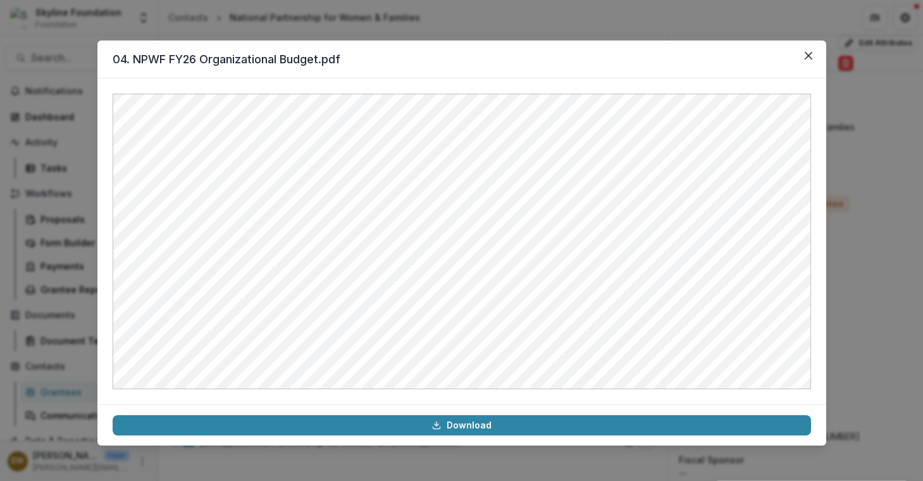
click at [877, 199] on div "04. NPWF FY26 Organizational Budget.pdf Download" at bounding box center [461, 240] width 923 height 481
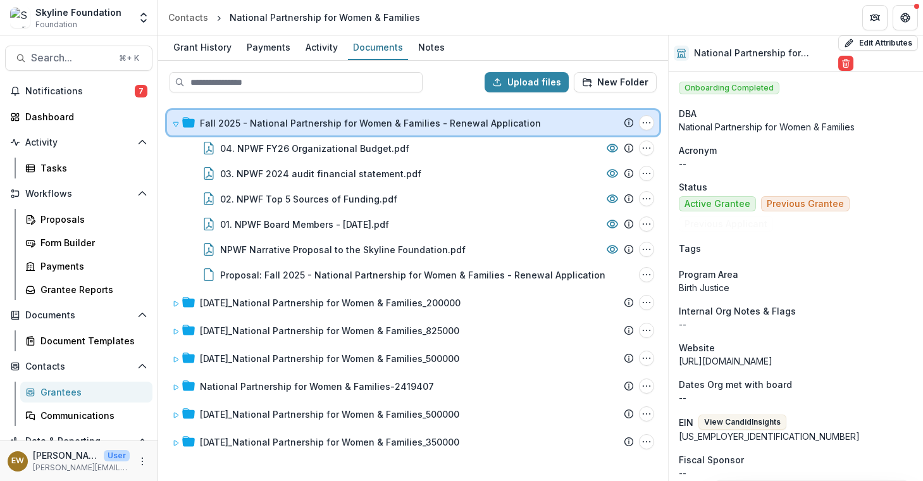
click at [175, 121] on icon at bounding box center [176, 124] width 8 height 8
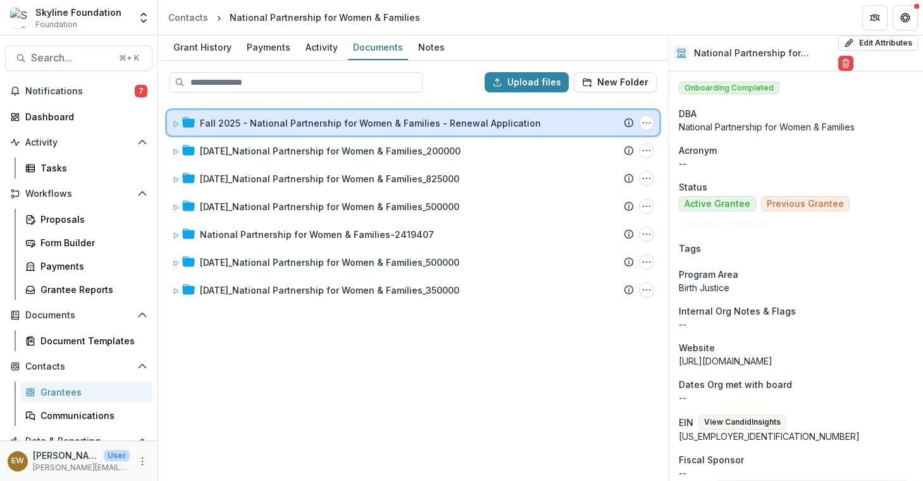
click at [172, 121] on icon at bounding box center [176, 124] width 8 height 8
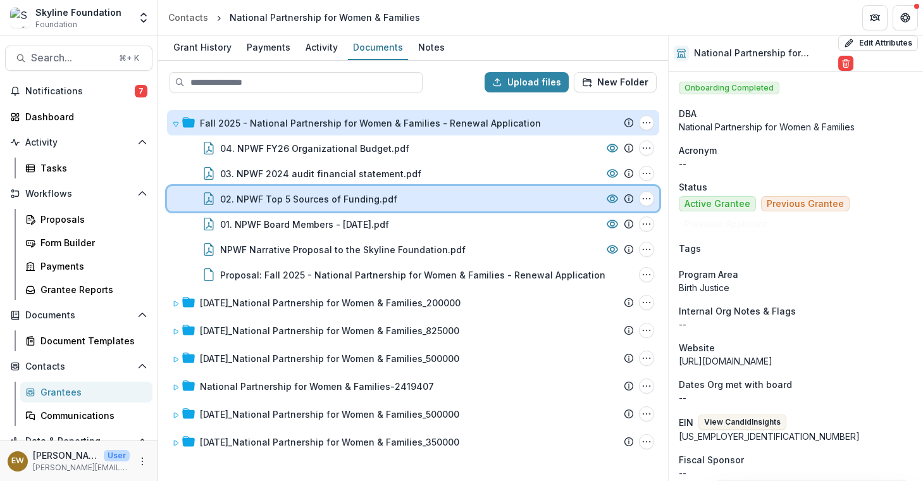
click at [402, 199] on div "02. NPWF Top 5 Sources of Funding.pdf" at bounding box center [410, 198] width 381 height 13
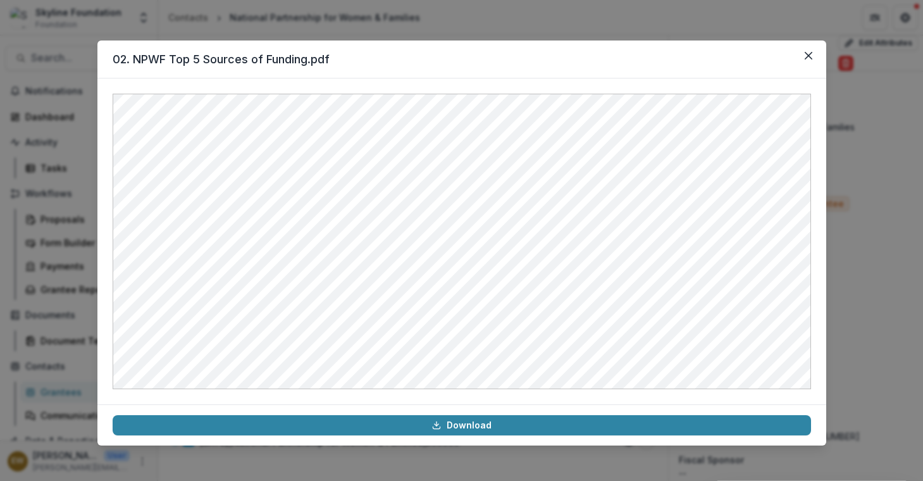
click at [30, 56] on div "02. NPWF Top 5 Sources of Funding.pdf Download" at bounding box center [461, 240] width 923 height 481
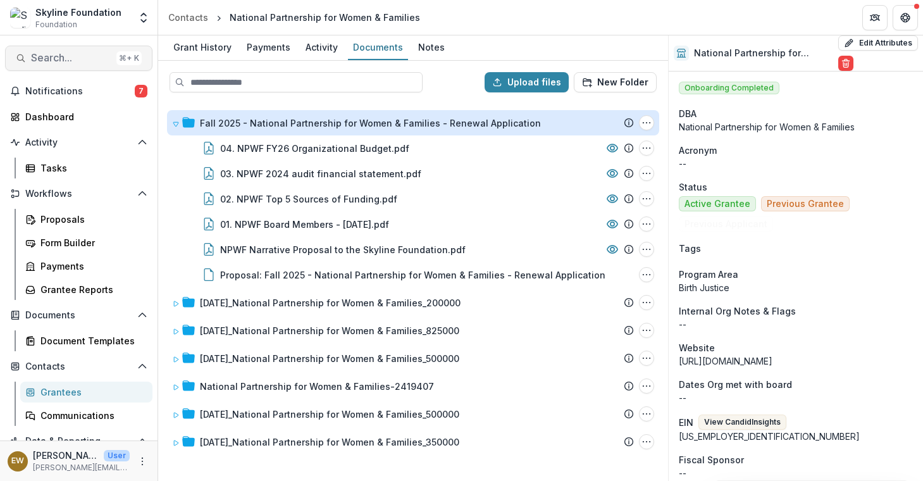
click at [53, 62] on span "Search..." at bounding box center [71, 58] width 80 height 12
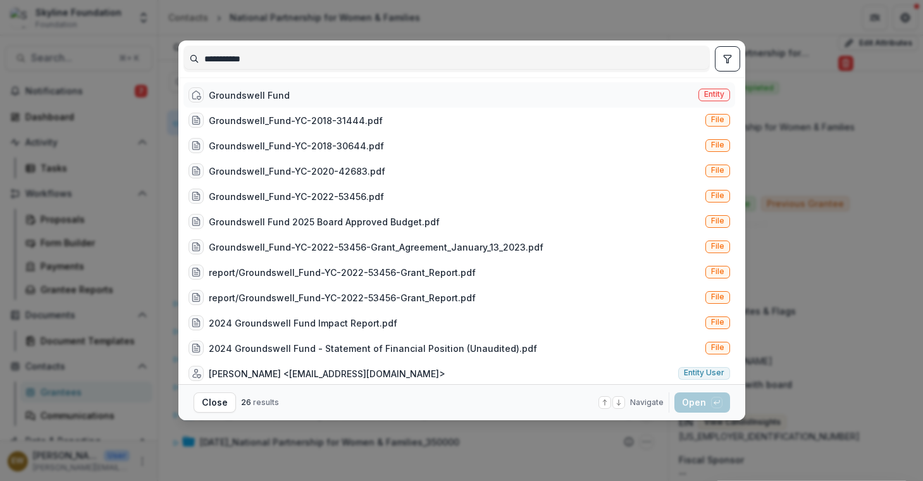
type input "**********"
click at [354, 94] on div "Groundswell Fund Entity" at bounding box center [459, 94] width 552 height 25
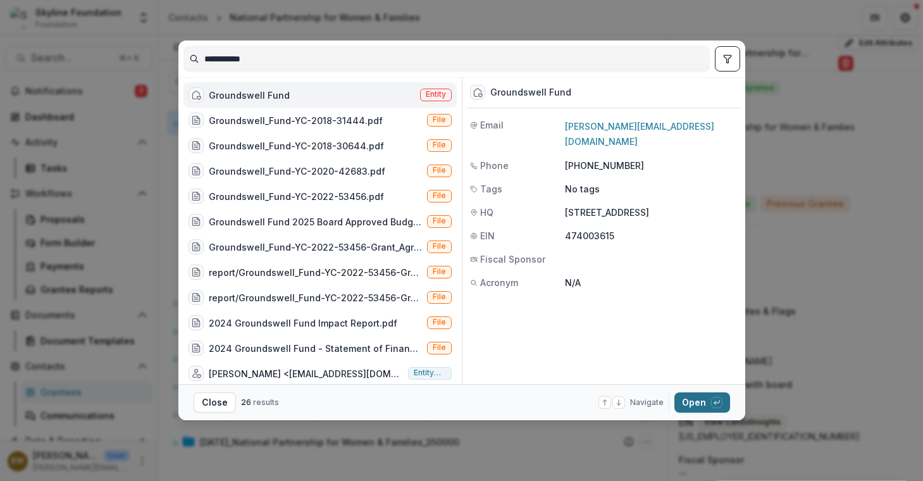
click at [686, 397] on button "Open with enter key" at bounding box center [702, 402] width 56 height 20
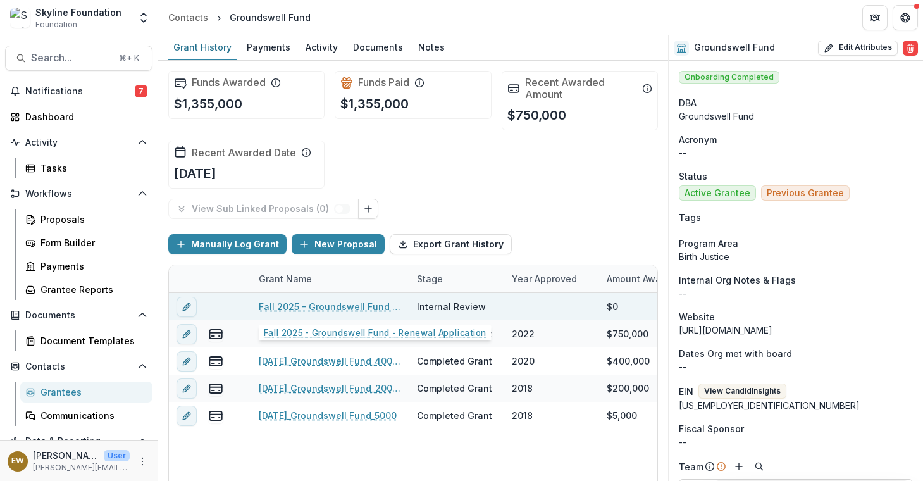
click at [337, 300] on link "Fall 2025 - Groundswell Fund - Renewal Application" at bounding box center [330, 306] width 143 height 13
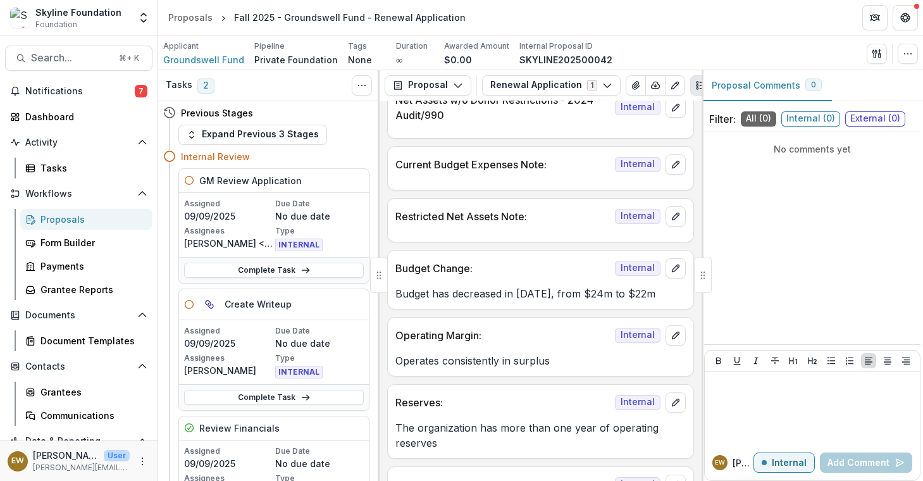
scroll to position [1894, 0]
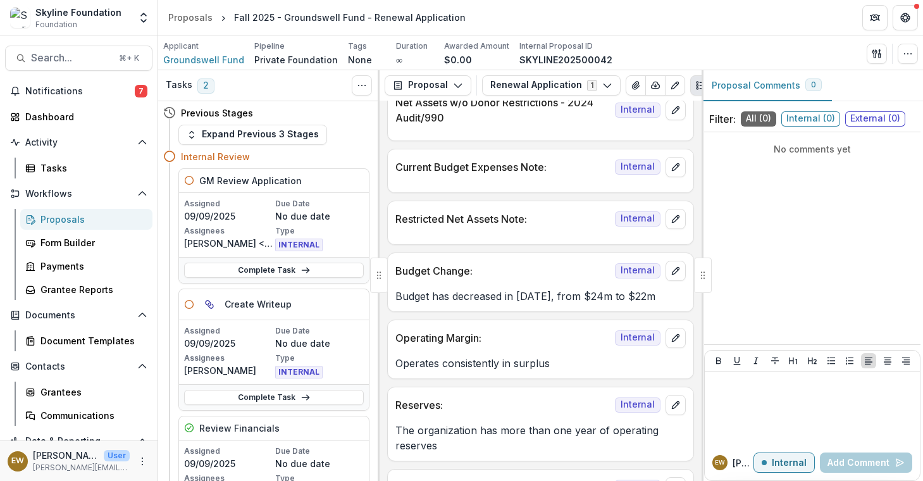
click at [445, 304] on p "Budget has decreased in [DATE], from $24m to $22m" at bounding box center [540, 295] width 290 height 15
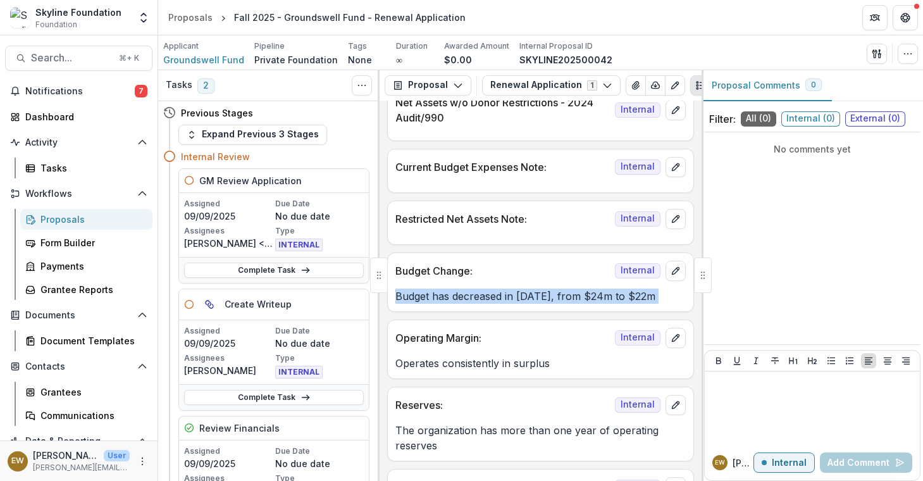
click at [445, 304] on p "Budget has decreased in [DATE], from $24m to $22m" at bounding box center [540, 295] width 290 height 15
click at [443, 304] on p "Budget has decreased in [DATE], from $24m to $22m" at bounding box center [540, 295] width 290 height 15
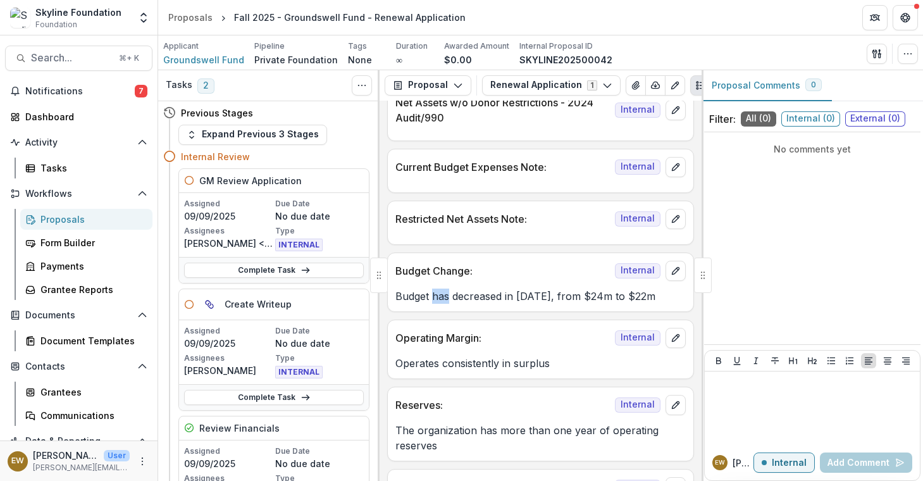
click at [443, 304] on p "Budget has decreased in [DATE], from $24m to $22m" at bounding box center [540, 295] width 290 height 15
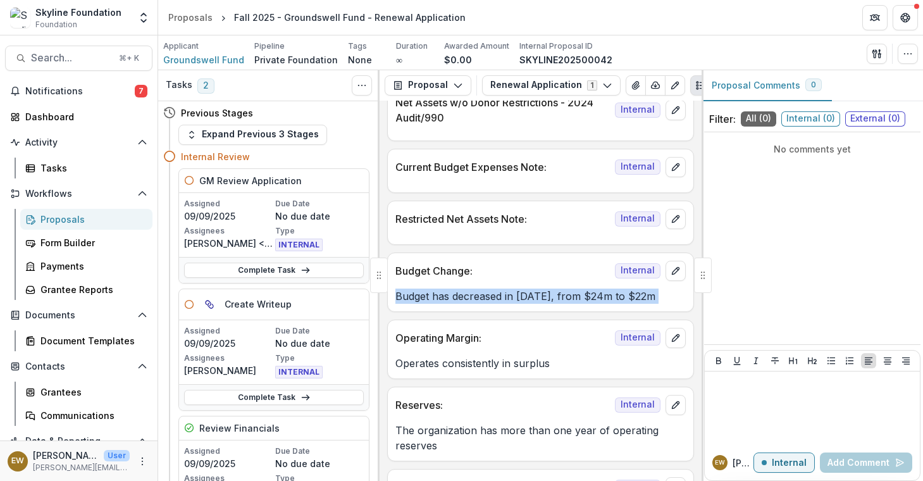
click at [443, 304] on p "Budget has decreased in [DATE], from $24m to $22m" at bounding box center [540, 295] width 290 height 15
click at [422, 312] on div "Budget Change: Internal Budget has decreased in 2023, from $24m to $22m" at bounding box center [540, 281] width 307 height 59
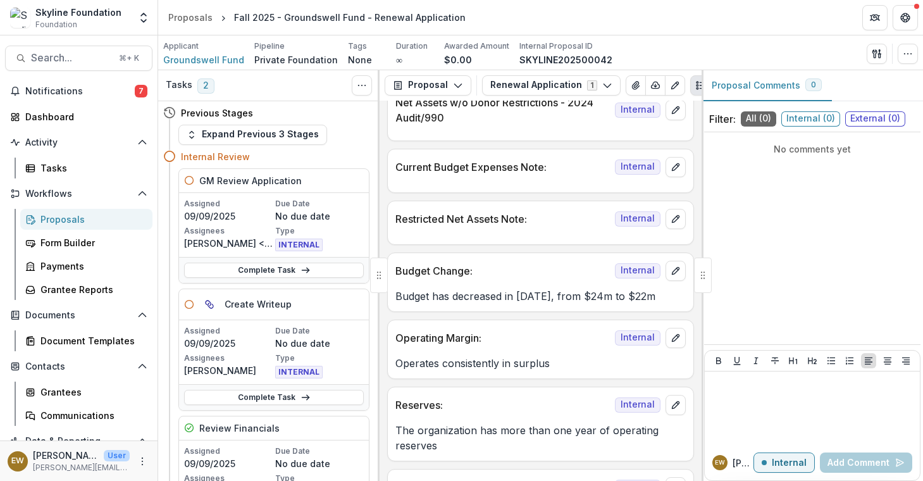
click at [400, 297] on p "Budget has decreased in [DATE], from $24m to $22m" at bounding box center [540, 295] width 290 height 15
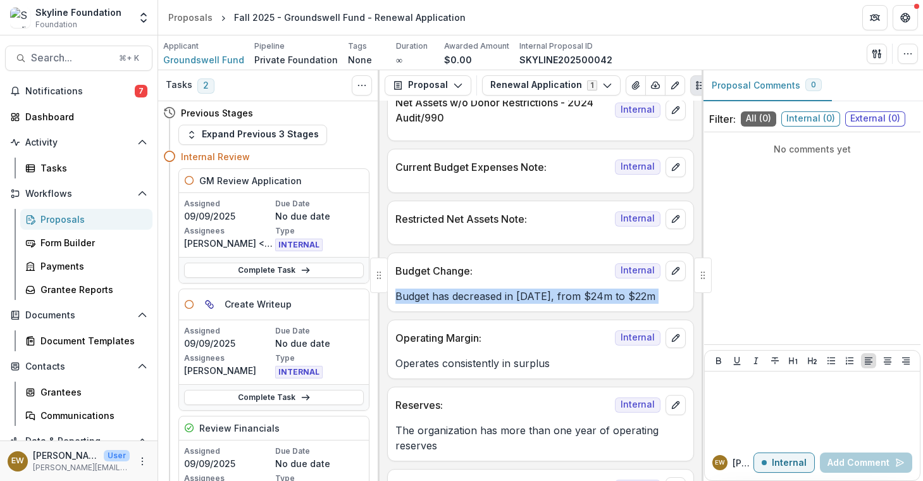
drag, startPoint x: 400, startPoint y: 297, endPoint x: 498, endPoint y: 302, distance: 98.2
click at [498, 302] on p "Budget has decreased in [DATE], from $24m to $22m" at bounding box center [540, 295] width 290 height 15
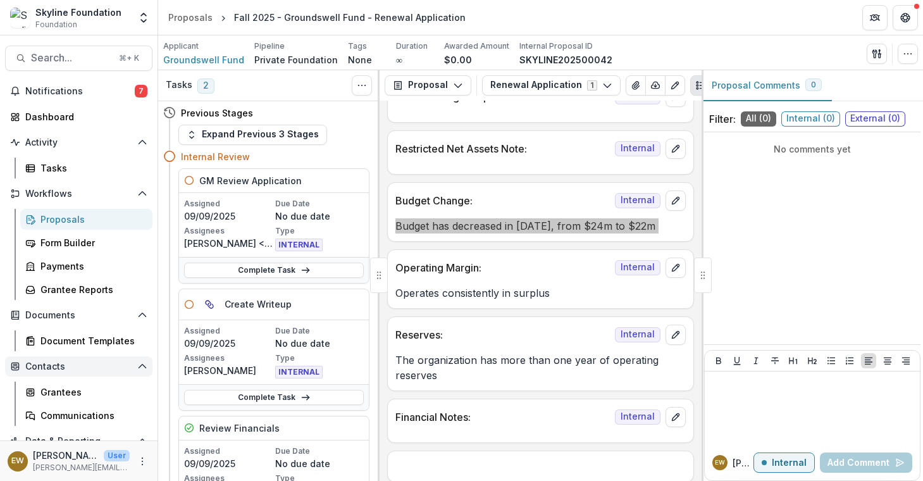
scroll to position [1965, 0]
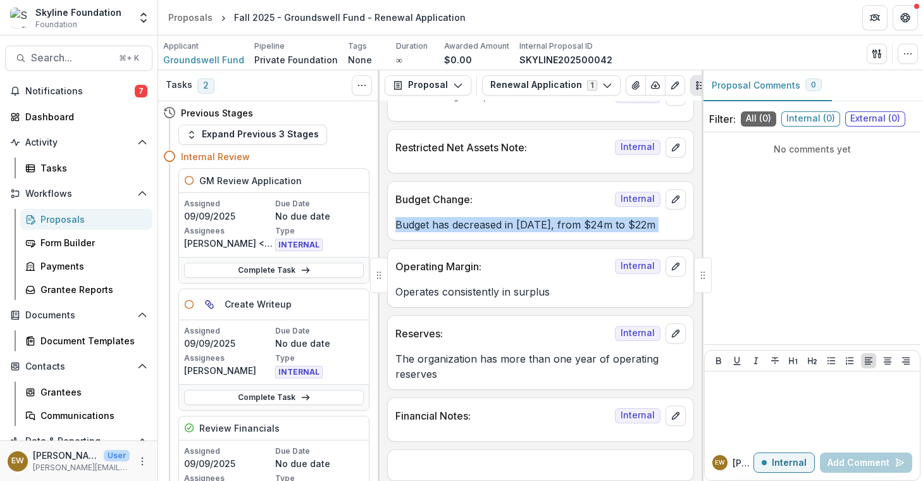
click at [510, 364] on p "The organization has more than one year of operating reserves" at bounding box center [540, 366] width 290 height 30
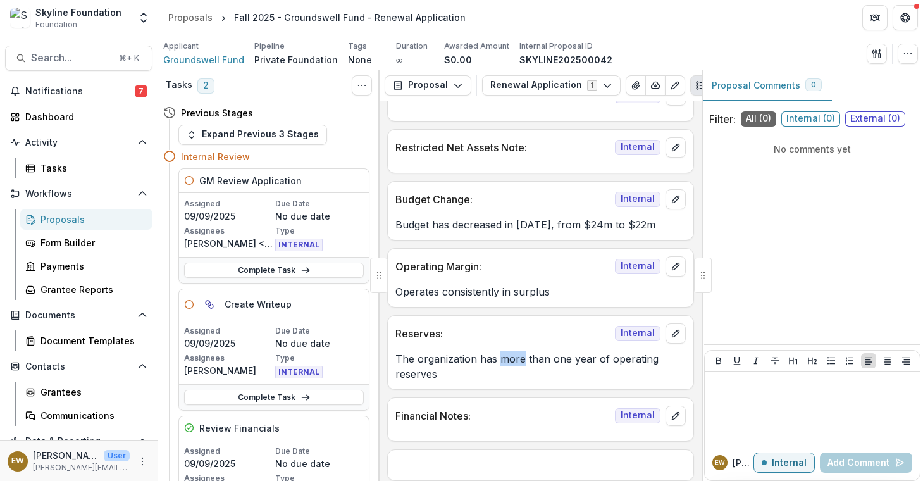
click at [510, 364] on p "The organization has more than one year of operating reserves" at bounding box center [540, 366] width 290 height 30
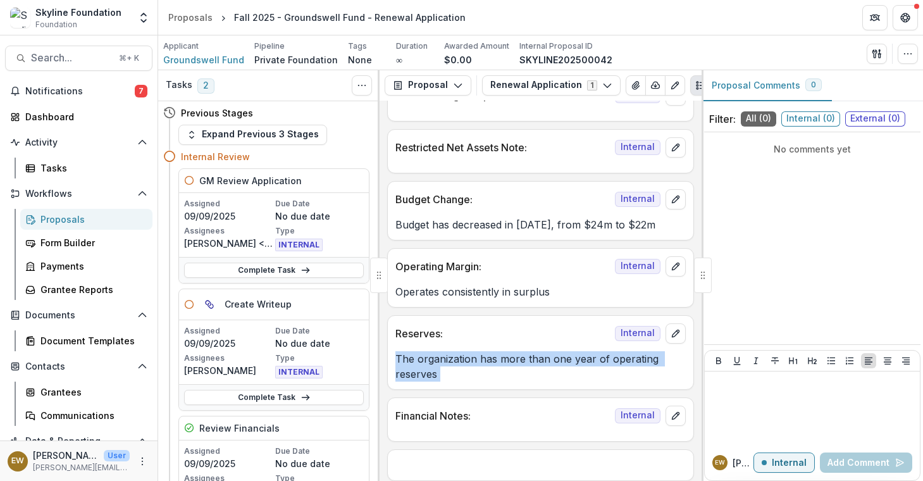
click at [510, 364] on p "The organization has more than one year of operating reserves" at bounding box center [540, 366] width 290 height 30
click at [473, 374] on p "The organization has more than one year of operating reserves" at bounding box center [540, 366] width 290 height 30
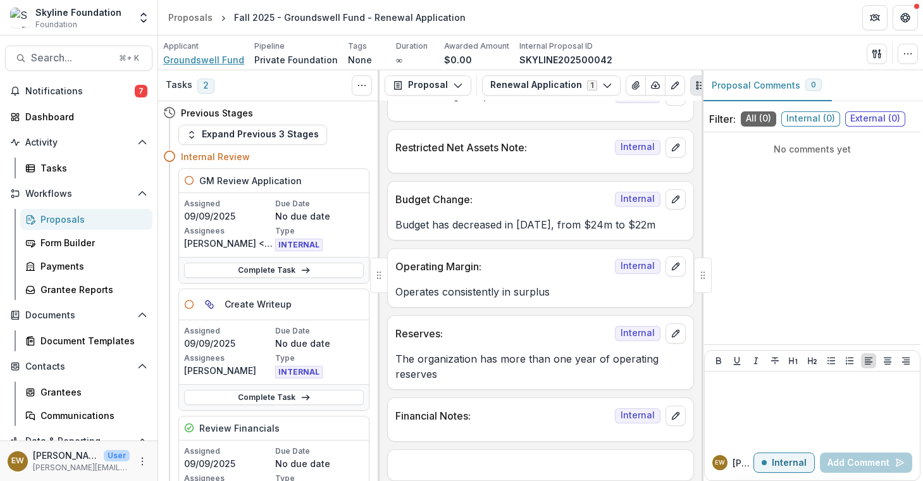
click at [196, 63] on span "Groundswell Fund" at bounding box center [203, 59] width 81 height 13
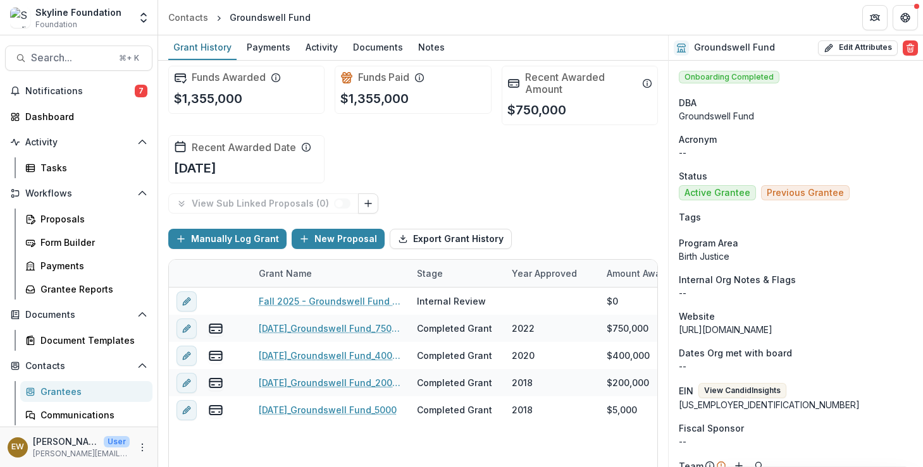
scroll to position [5, 0]
